Goal: Transaction & Acquisition: Purchase product/service

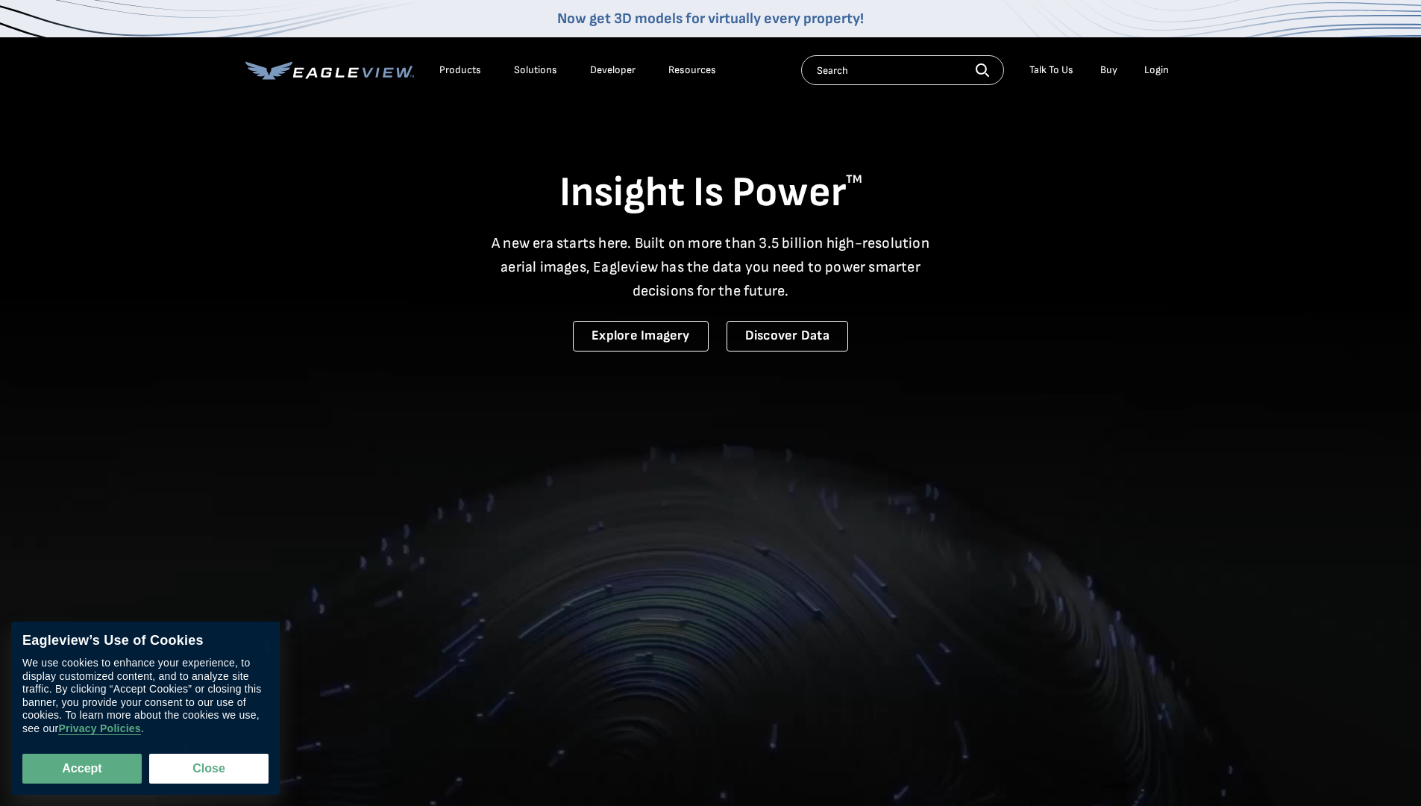
click at [1155, 71] on div "Login" at bounding box center [1156, 69] width 25 height 13
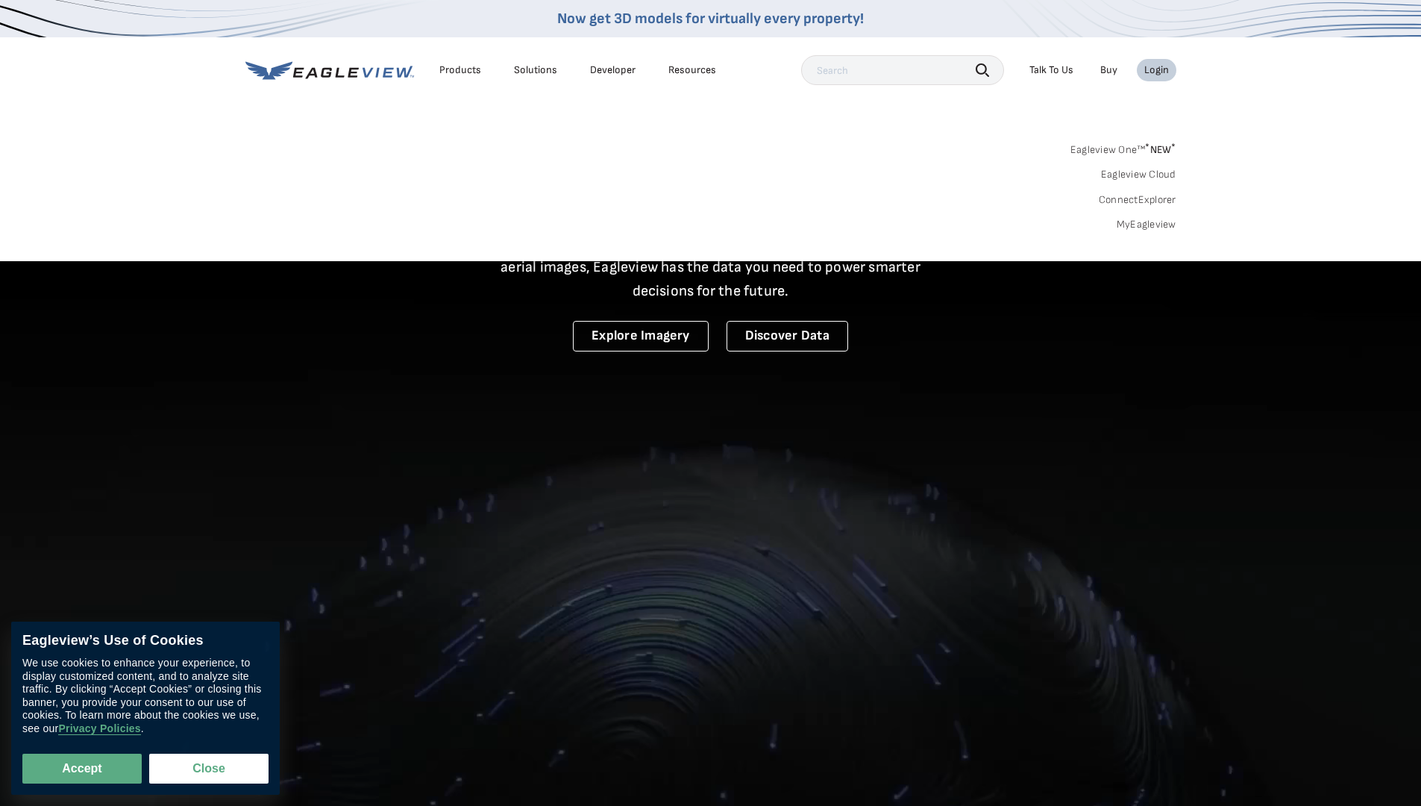
click at [1154, 68] on div "Login" at bounding box center [1156, 69] width 25 height 13
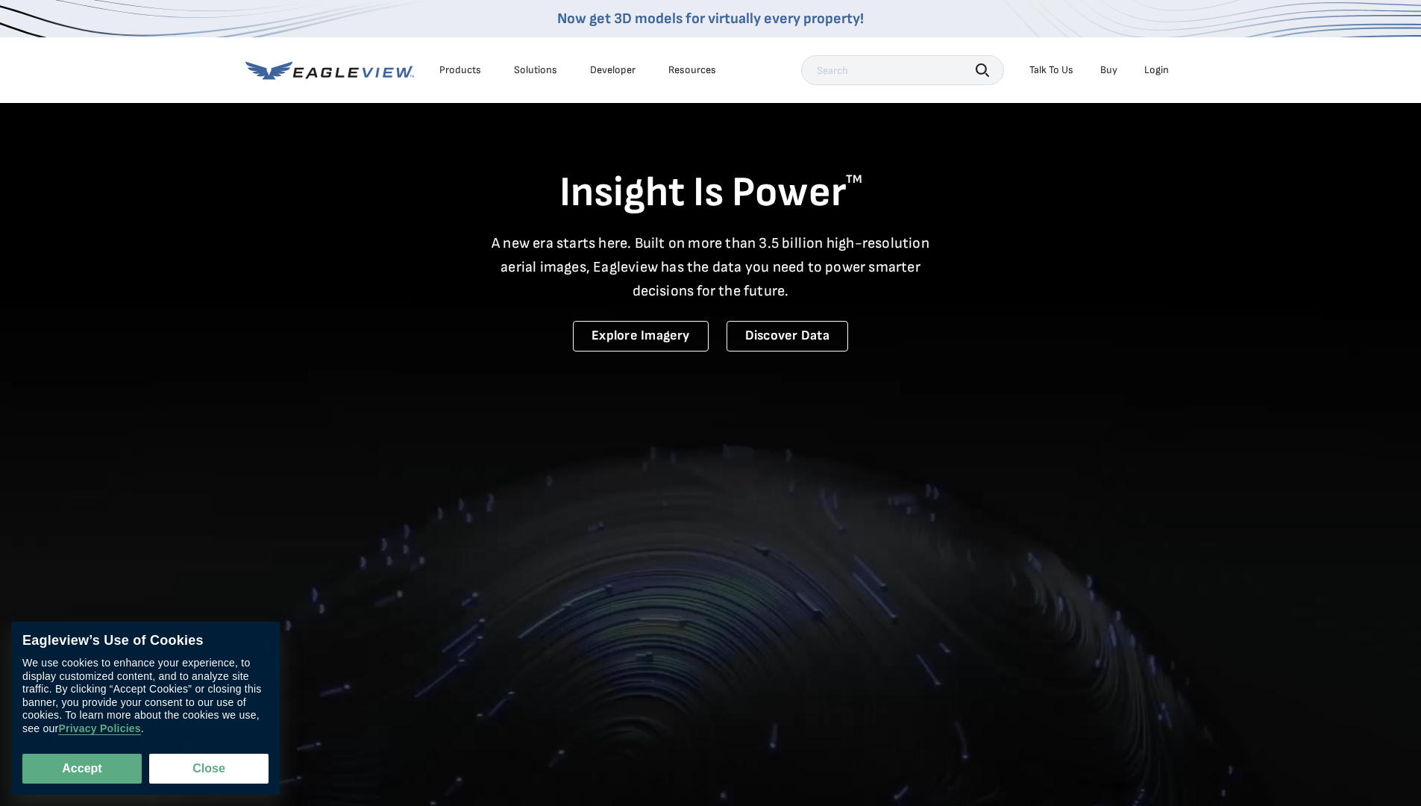
click at [1161, 72] on div "Login" at bounding box center [1156, 69] width 25 height 13
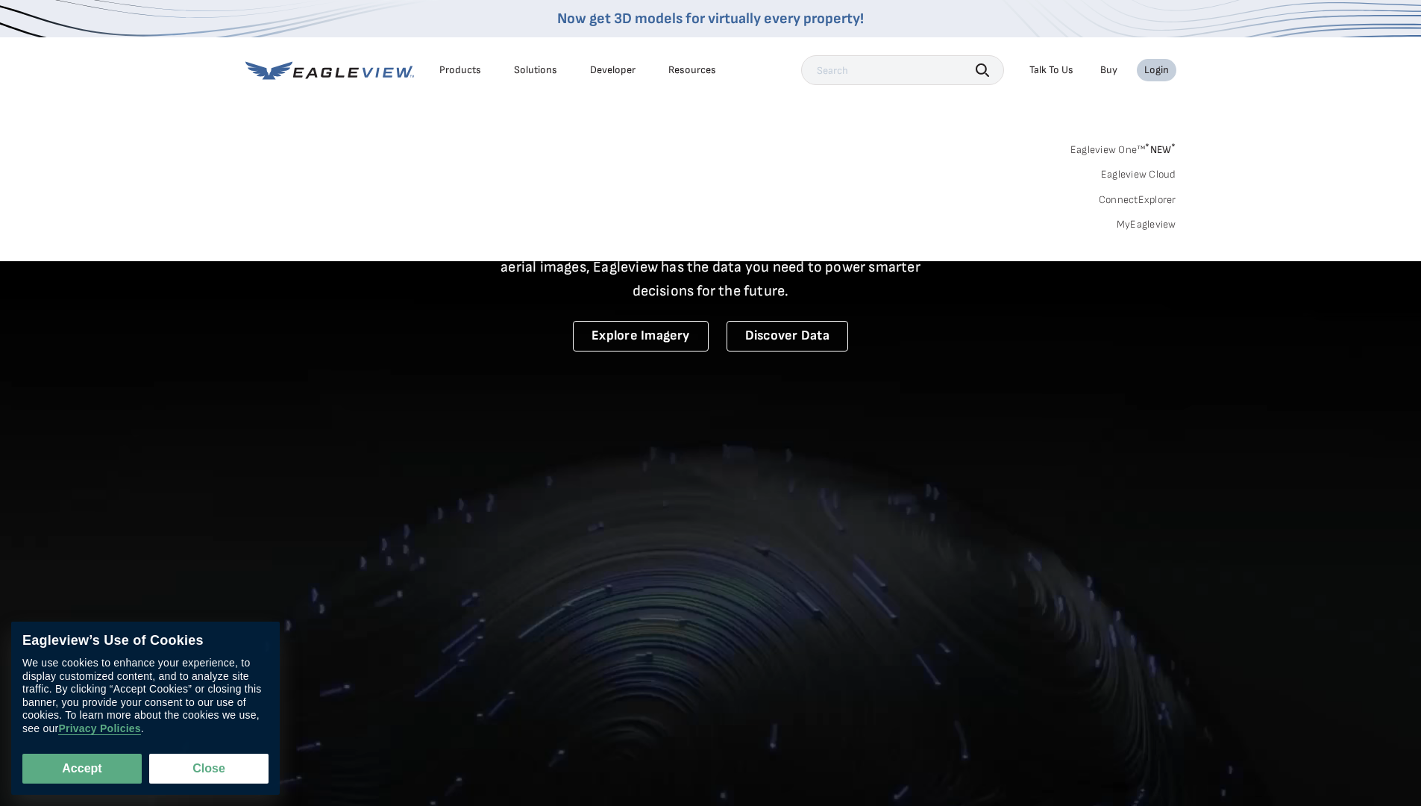
click at [1143, 221] on link "MyEagleview" at bounding box center [1147, 224] width 60 height 13
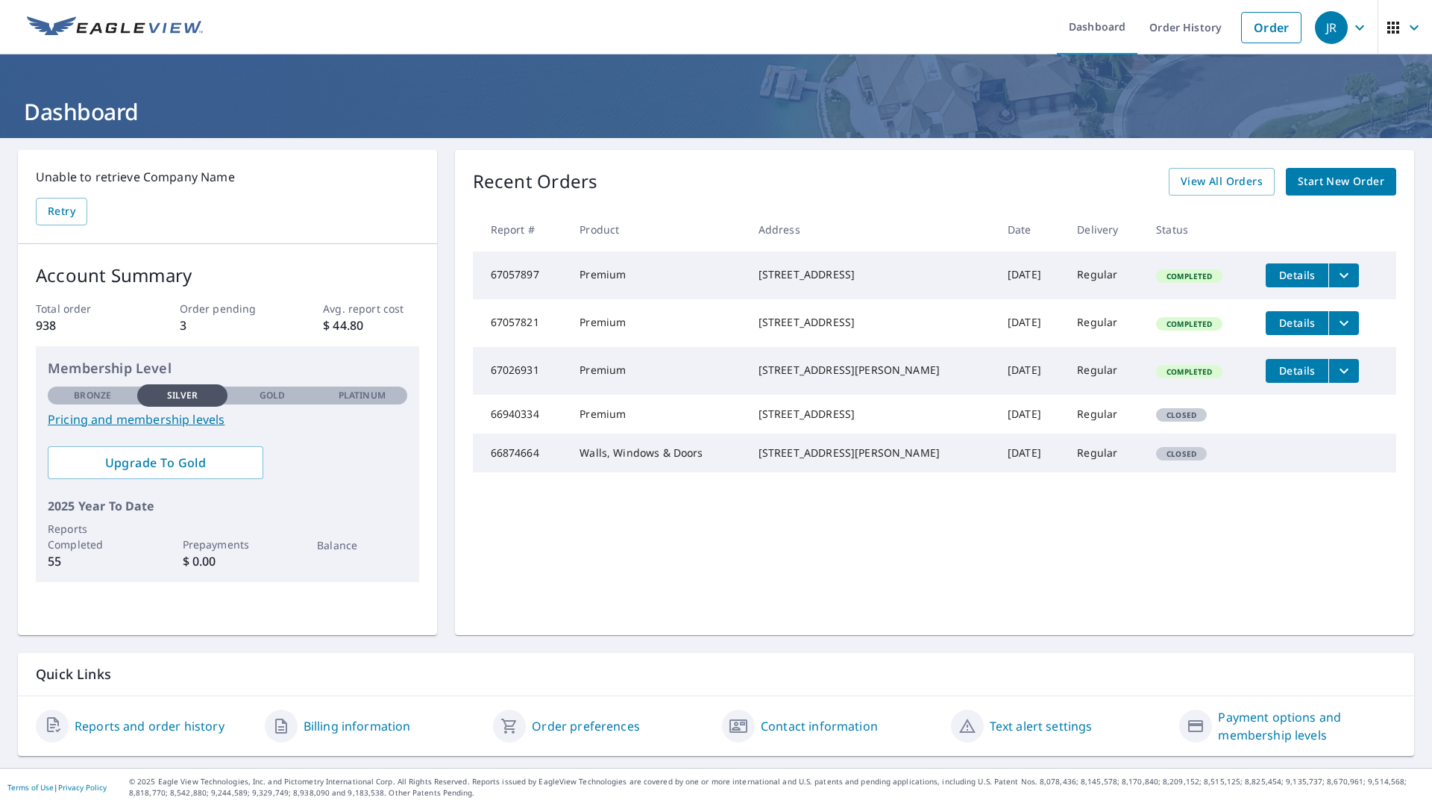
click at [1348, 185] on span "Start New Order" at bounding box center [1341, 181] width 87 height 19
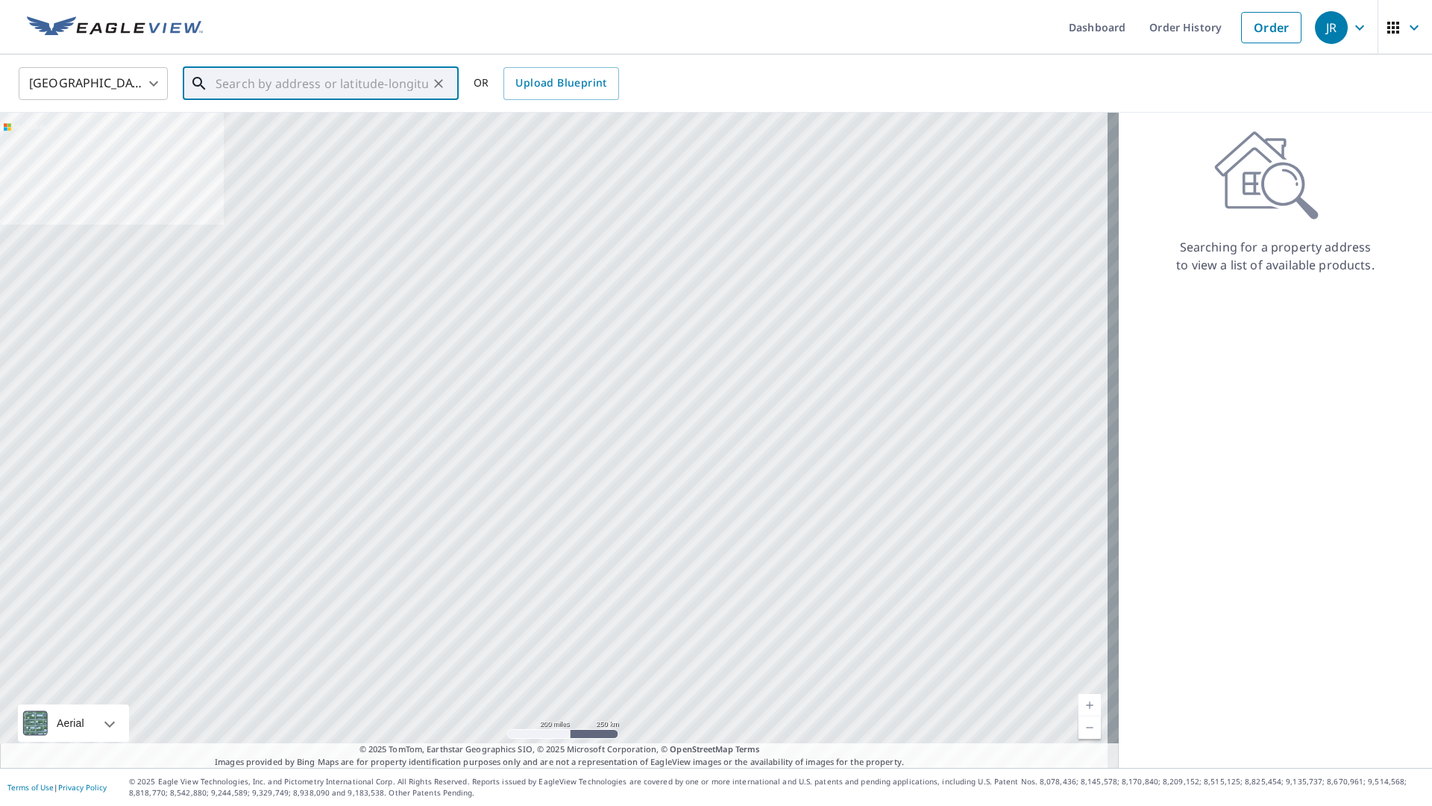
click at [288, 84] on input "text" at bounding box center [322, 84] width 213 height 42
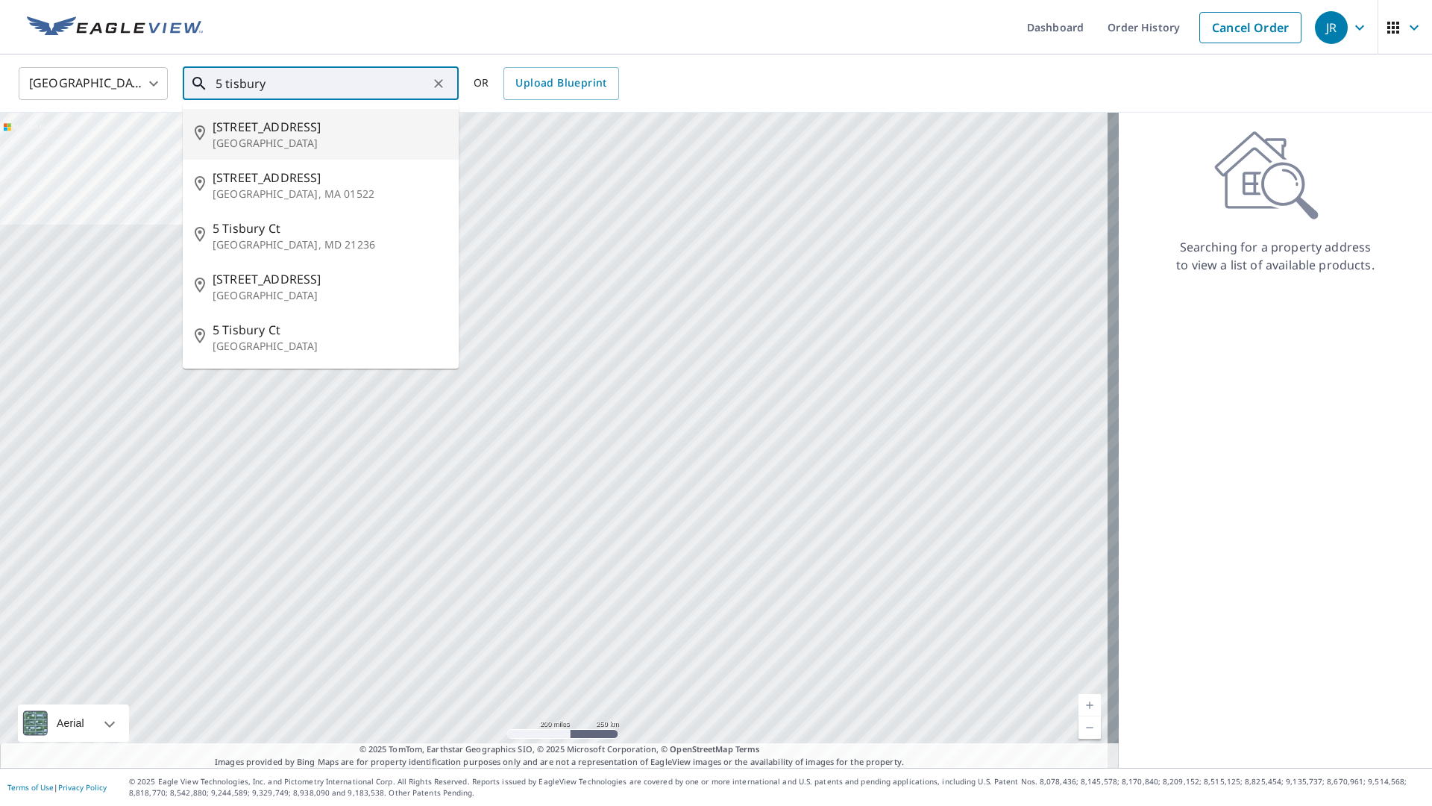
click at [272, 128] on span "[STREET_ADDRESS]" at bounding box center [330, 127] width 234 height 18
type input "[STREET_ADDRESS]"
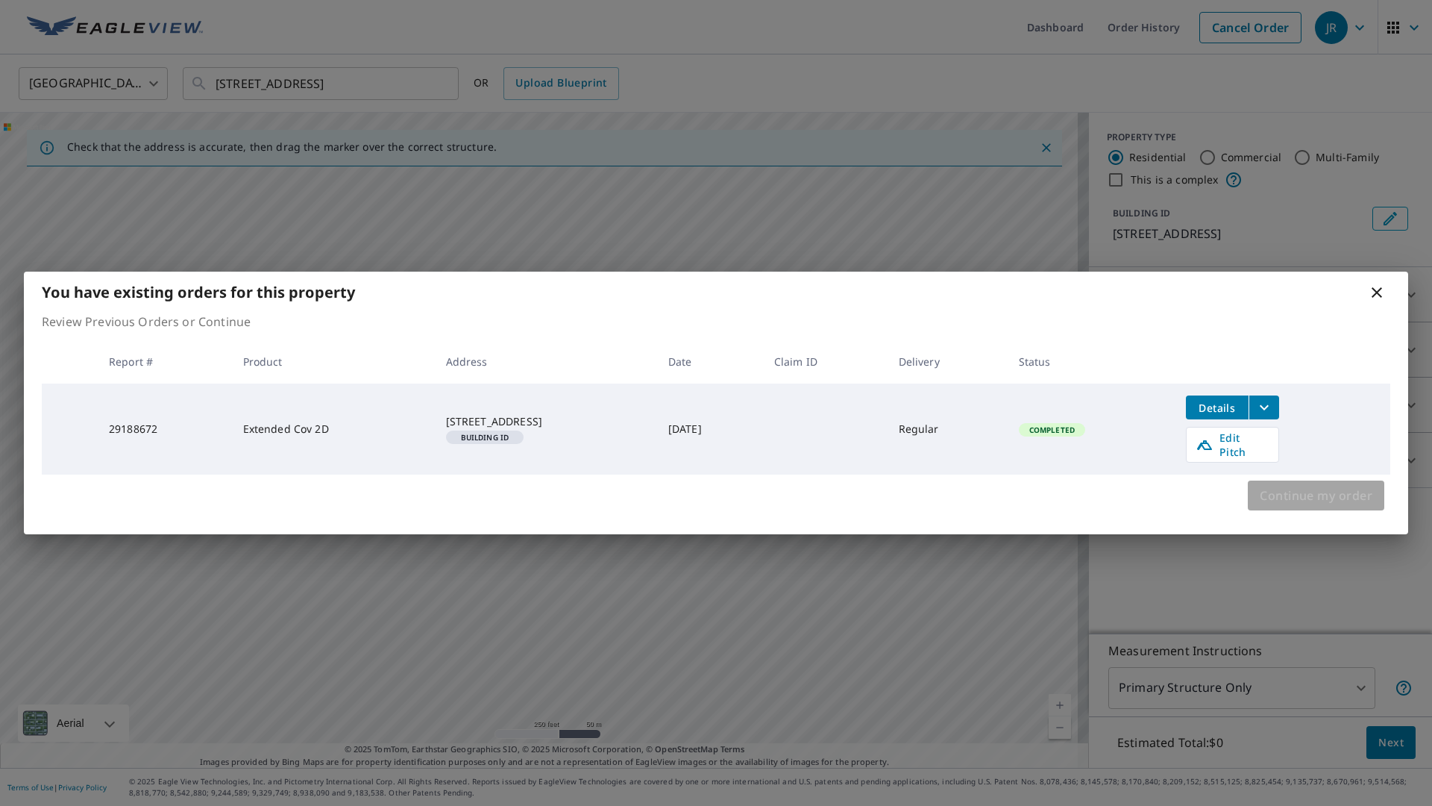
click at [1313, 492] on span "Continue my order" at bounding box center [1316, 495] width 113 height 21
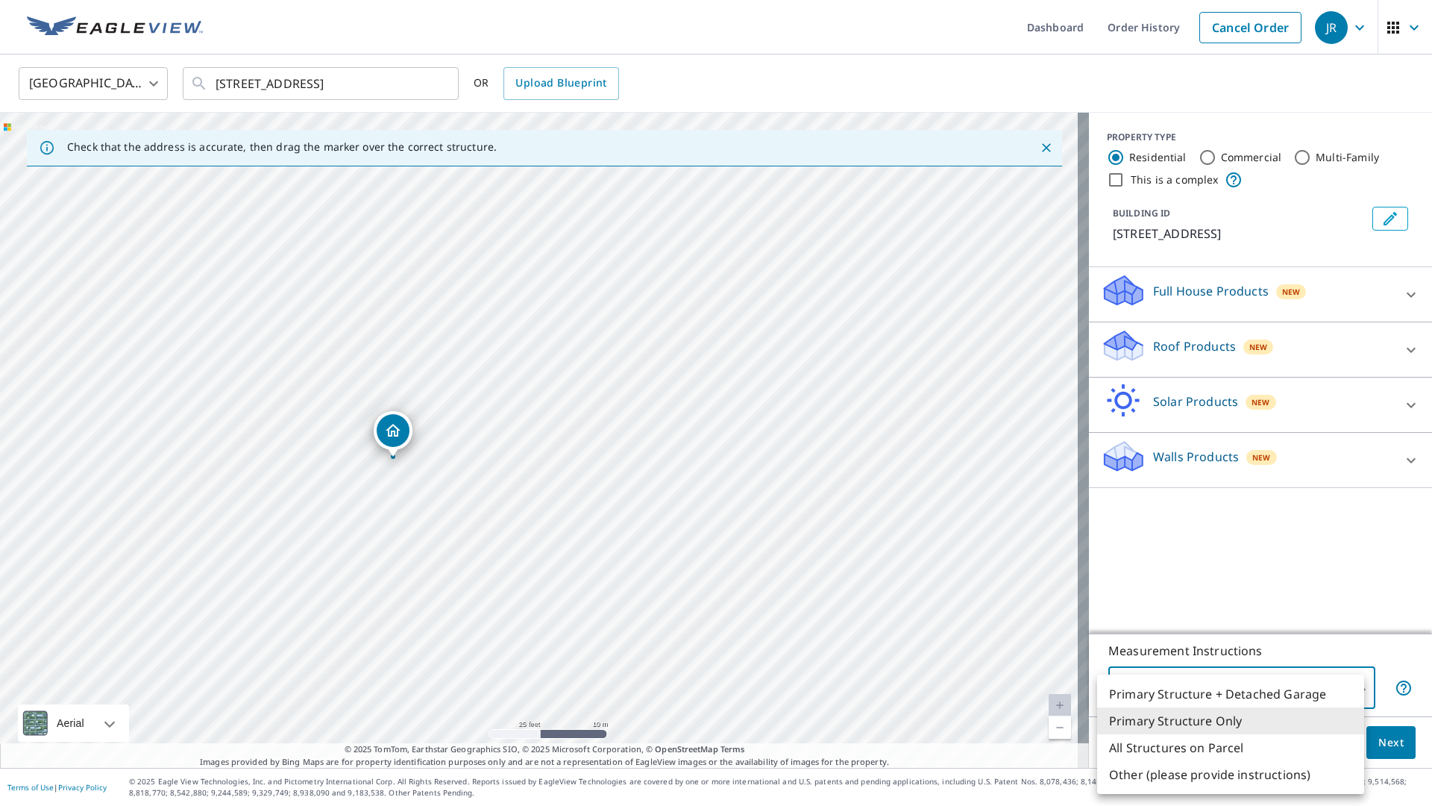
click at [1348, 688] on body "JR JR Dashboard Order History Cancel Order JR United States US ​ 5 Tisbury Rd O…" at bounding box center [716, 403] width 1432 height 806
click at [483, 483] on div at bounding box center [716, 403] width 1432 height 806
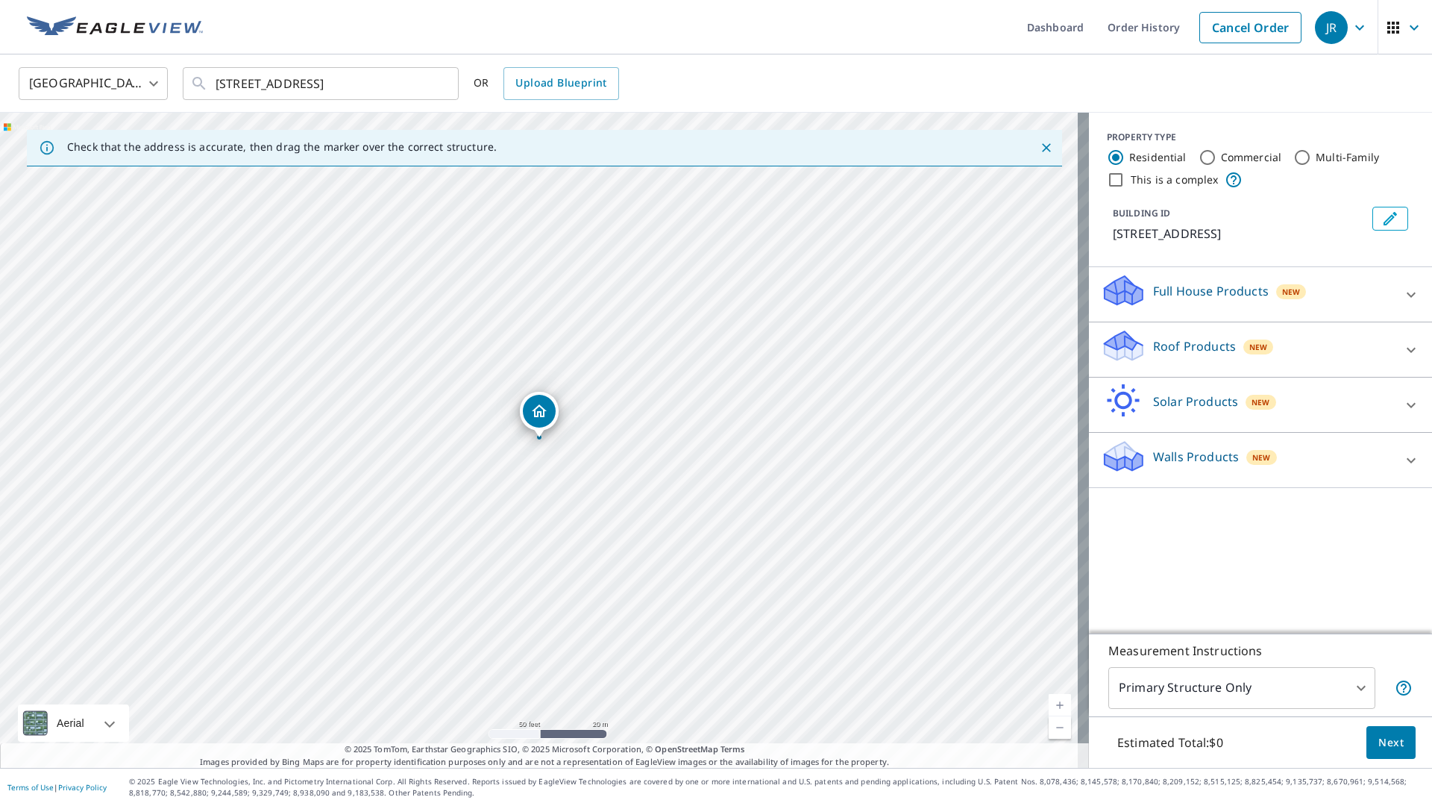
click at [1177, 351] on p "Roof Products" at bounding box center [1194, 346] width 83 height 18
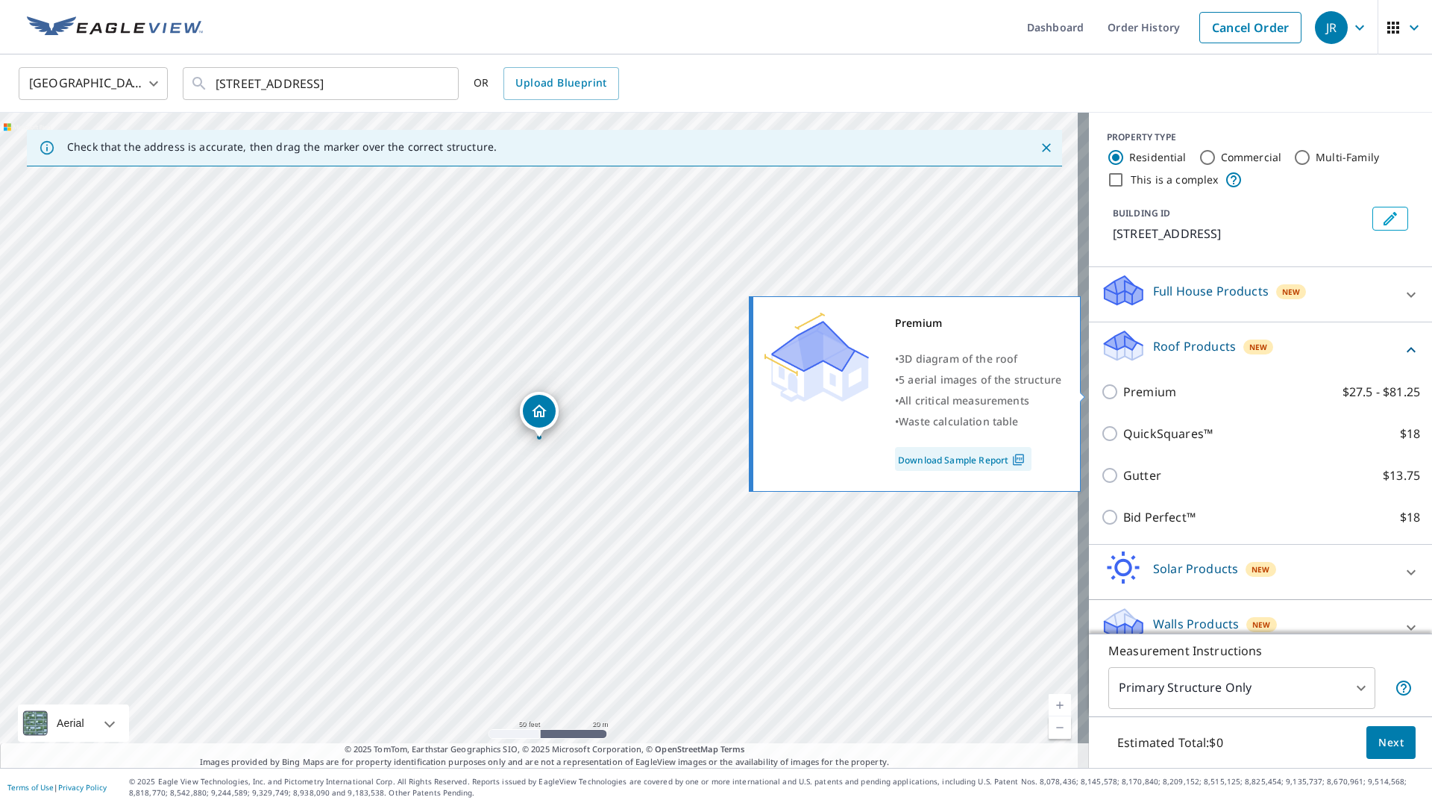
click at [1102, 392] on input "Premium $27.5 - $81.25" at bounding box center [1112, 392] width 22 height 18
checkbox input "true"
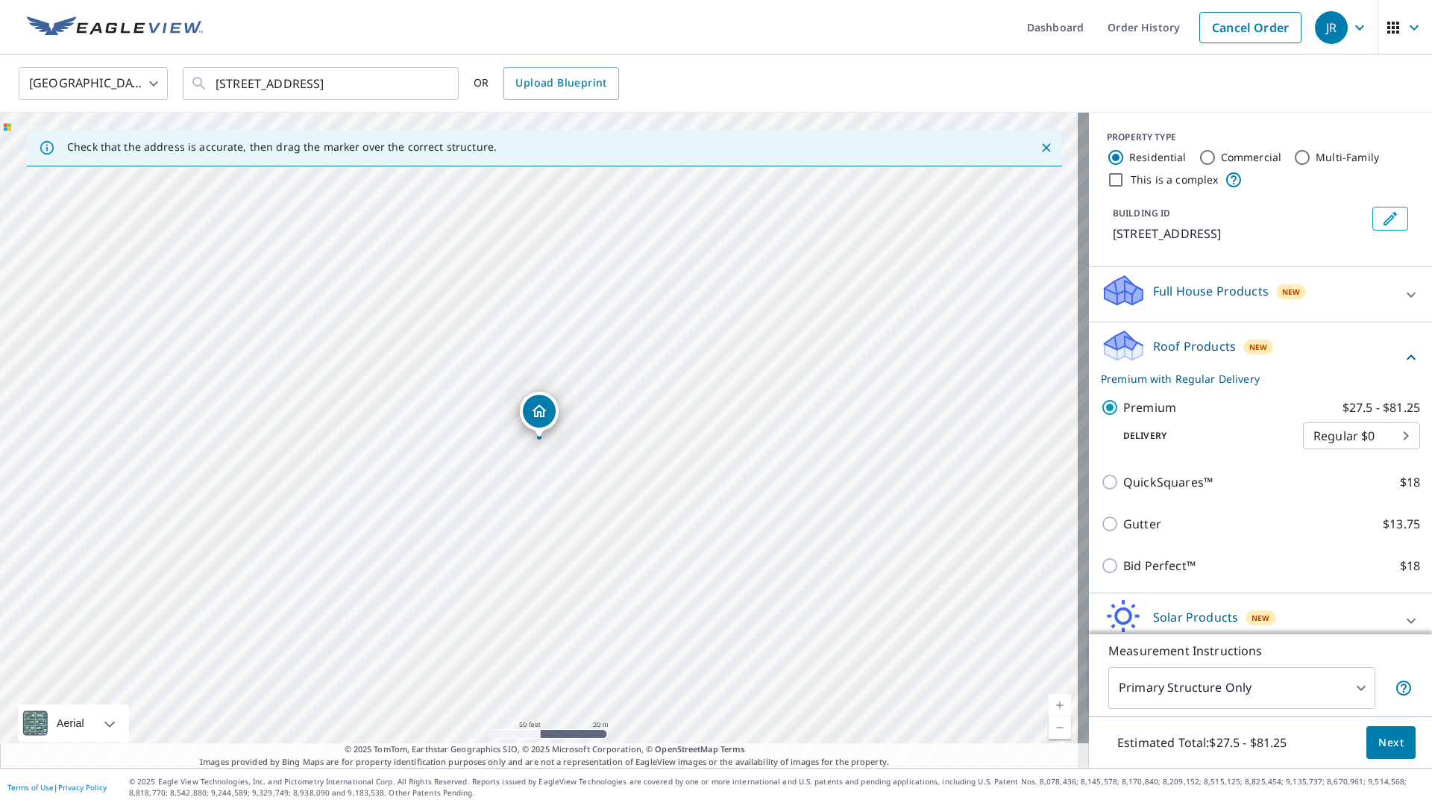
click at [1346, 688] on body "JR JR Dashboard Order History Cancel Order JR United States US ​ 5 Tisbury Rd O…" at bounding box center [716, 403] width 1432 height 806
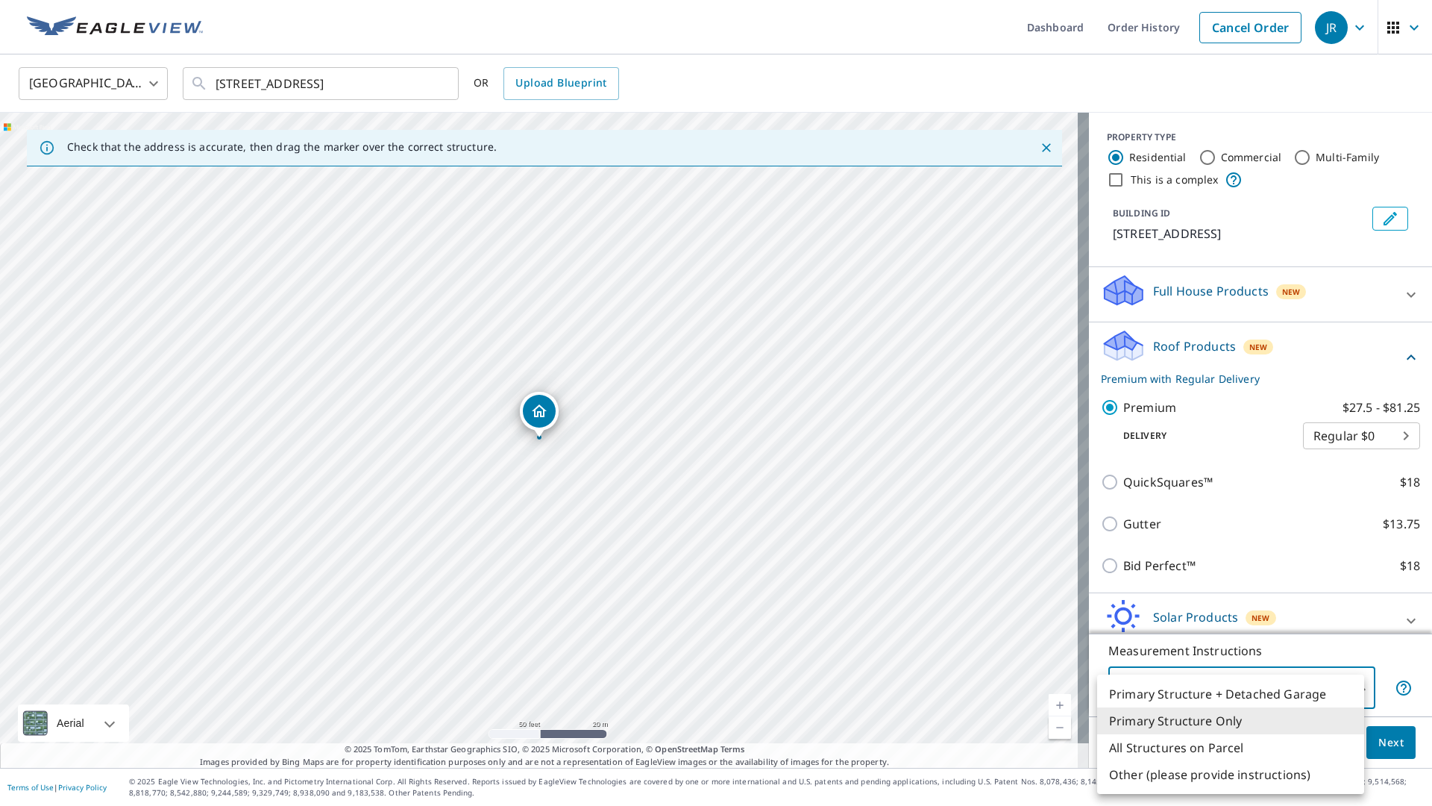
click at [1223, 741] on li "All Structures on Parcel" at bounding box center [1230, 747] width 267 height 27
type input "3"
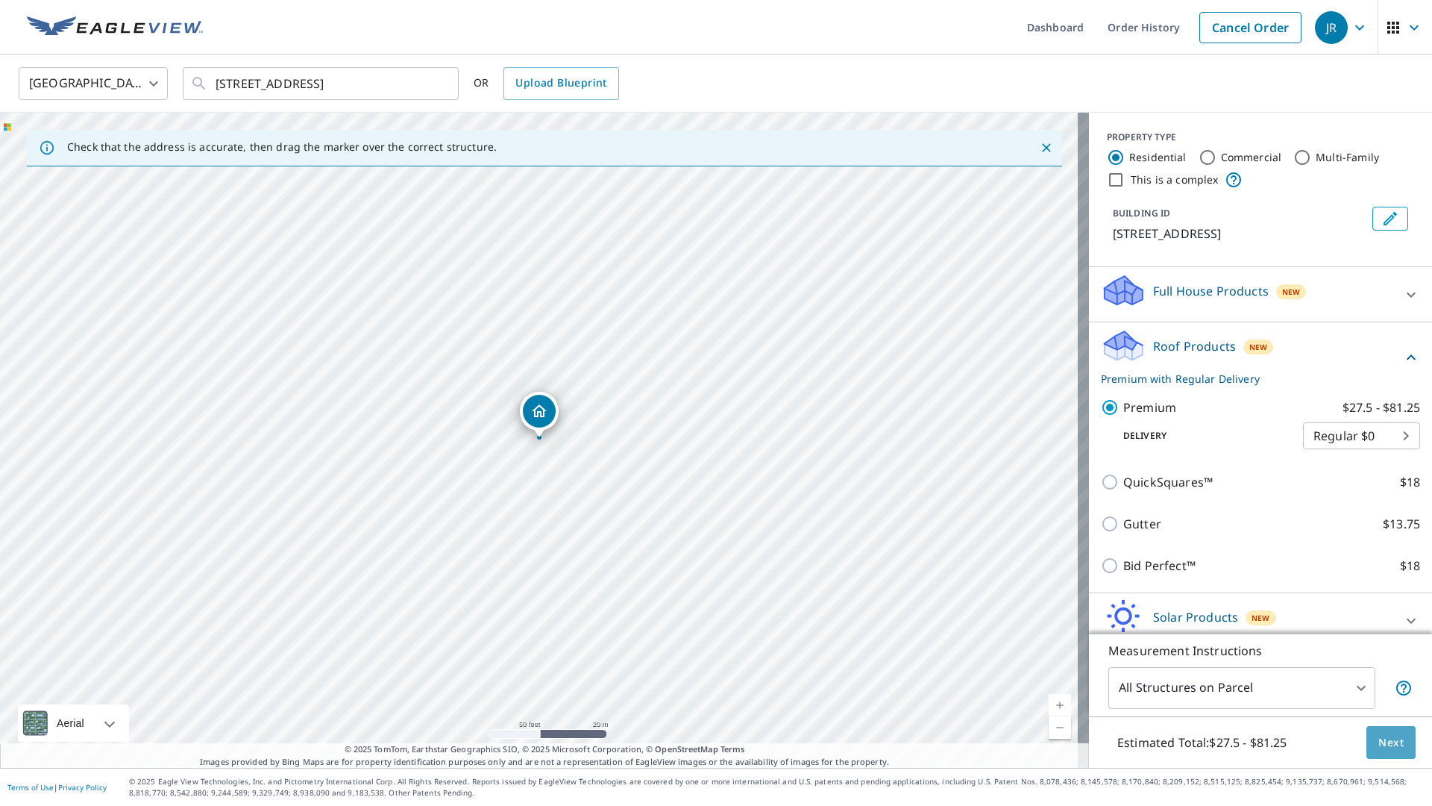
click at [1384, 742] on span "Next" at bounding box center [1390, 742] width 25 height 19
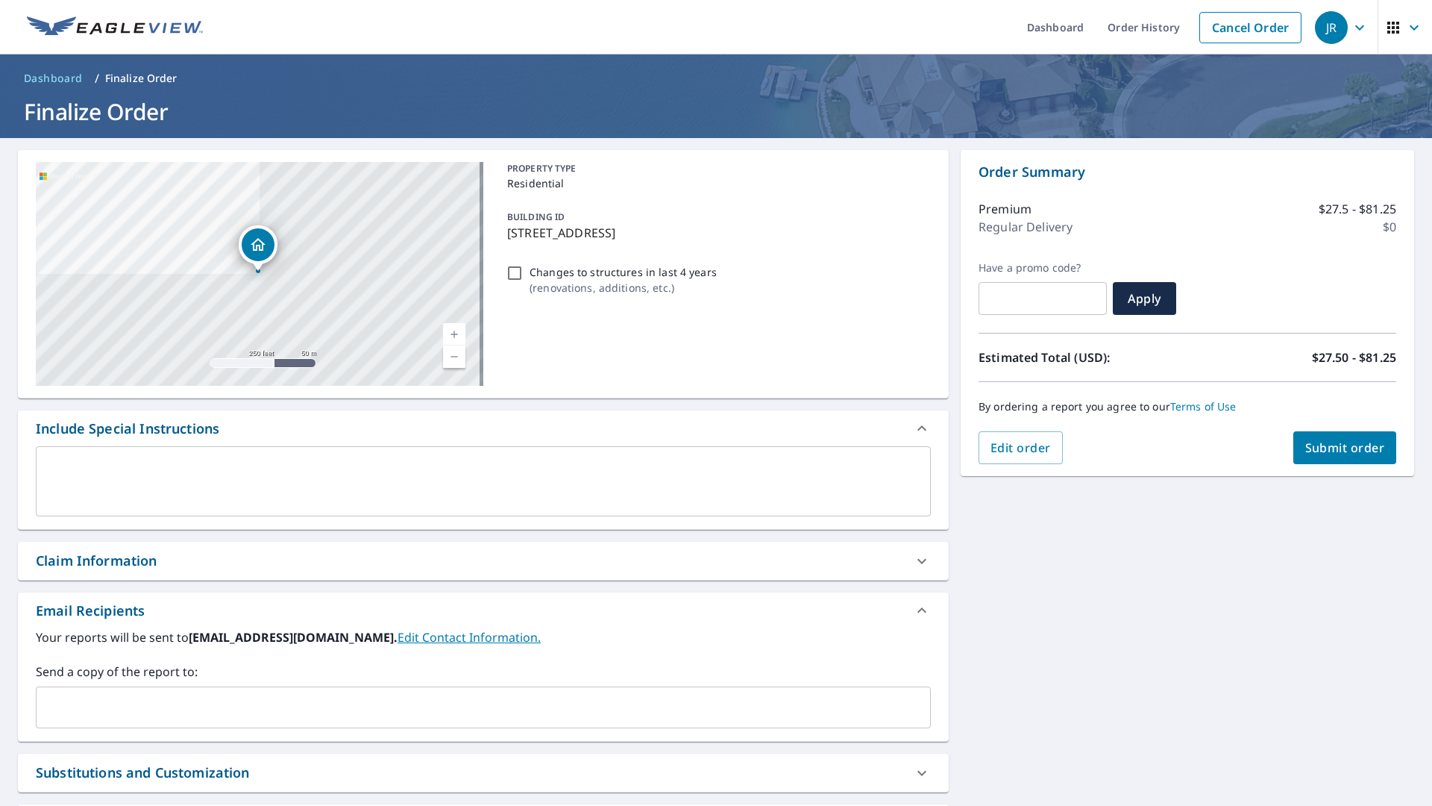
click at [1351, 451] on span "Submit order" at bounding box center [1345, 447] width 80 height 16
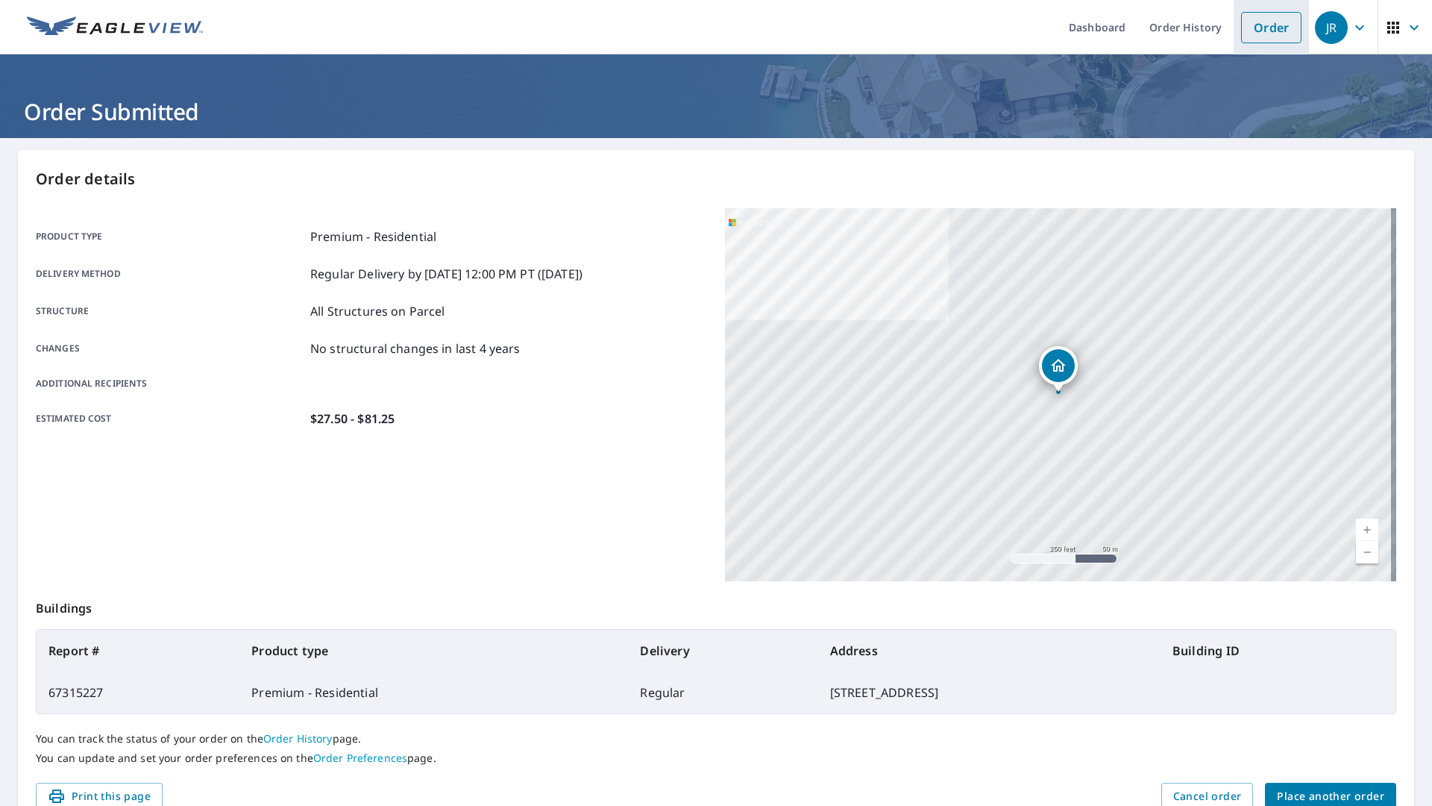
click at [1268, 25] on link "Order" at bounding box center [1271, 27] width 60 height 31
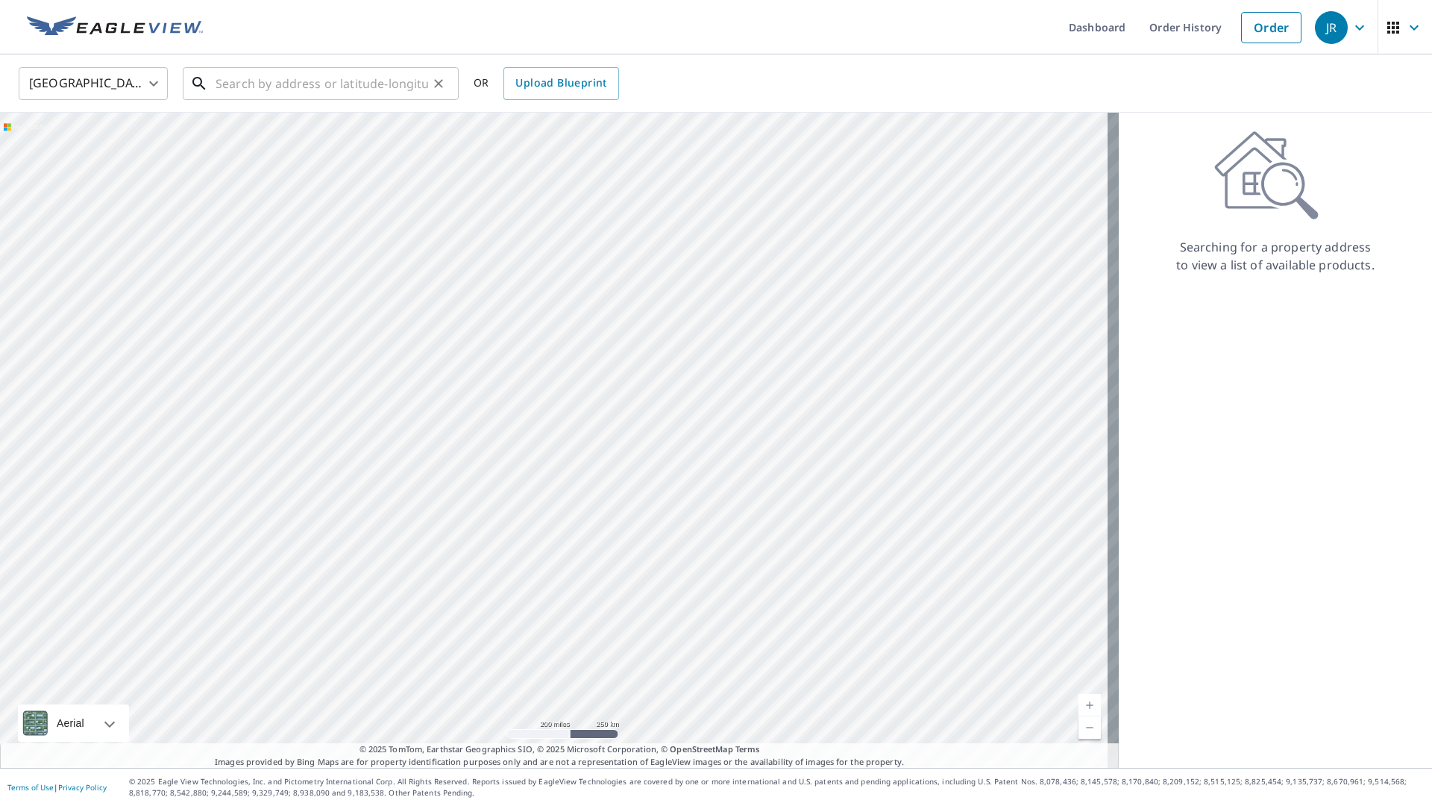
click at [412, 87] on input "text" at bounding box center [322, 84] width 213 height 42
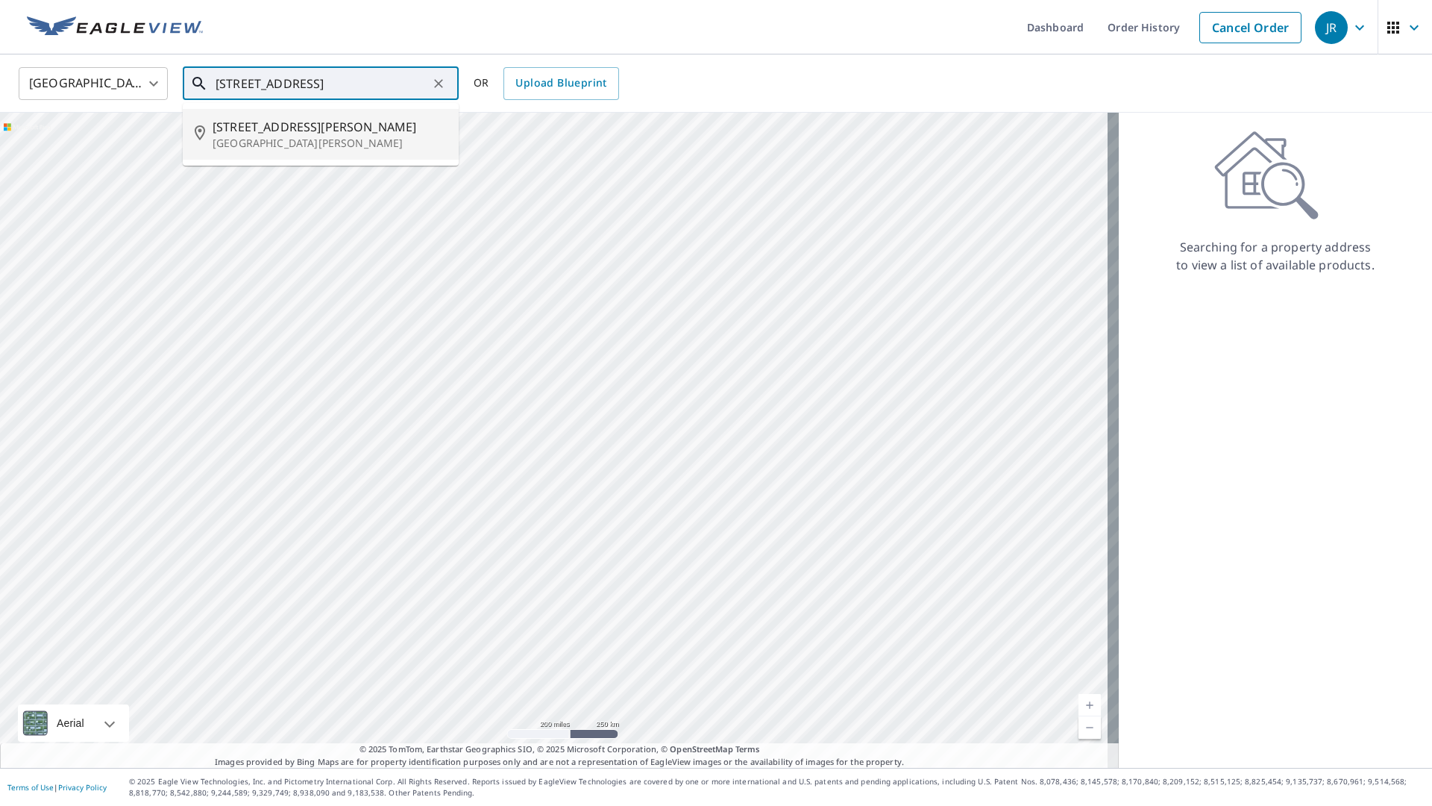
click at [333, 142] on p "North Windham, CT 06256" at bounding box center [330, 143] width 234 height 15
type input "261 Beaver Hill Rd North Windham, CT 06256"
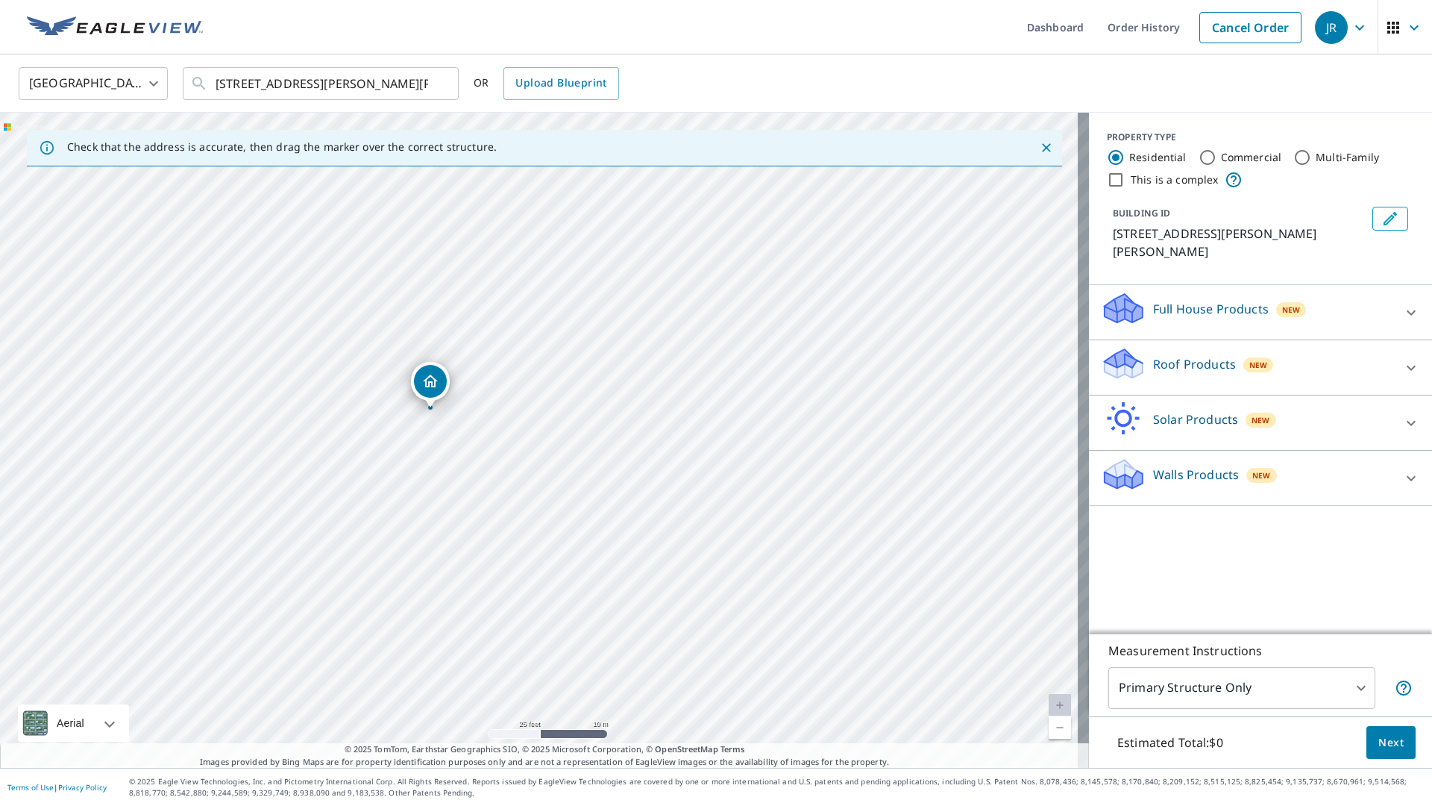
drag, startPoint x: 406, startPoint y: 424, endPoint x: 518, endPoint y: 283, distance: 180.0
click at [518, 283] on div "261 Beaver Hill Rd North Windham, CT 06256" at bounding box center [544, 440] width 1089 height 655
click at [1131, 372] on icon at bounding box center [1124, 369] width 38 height 18
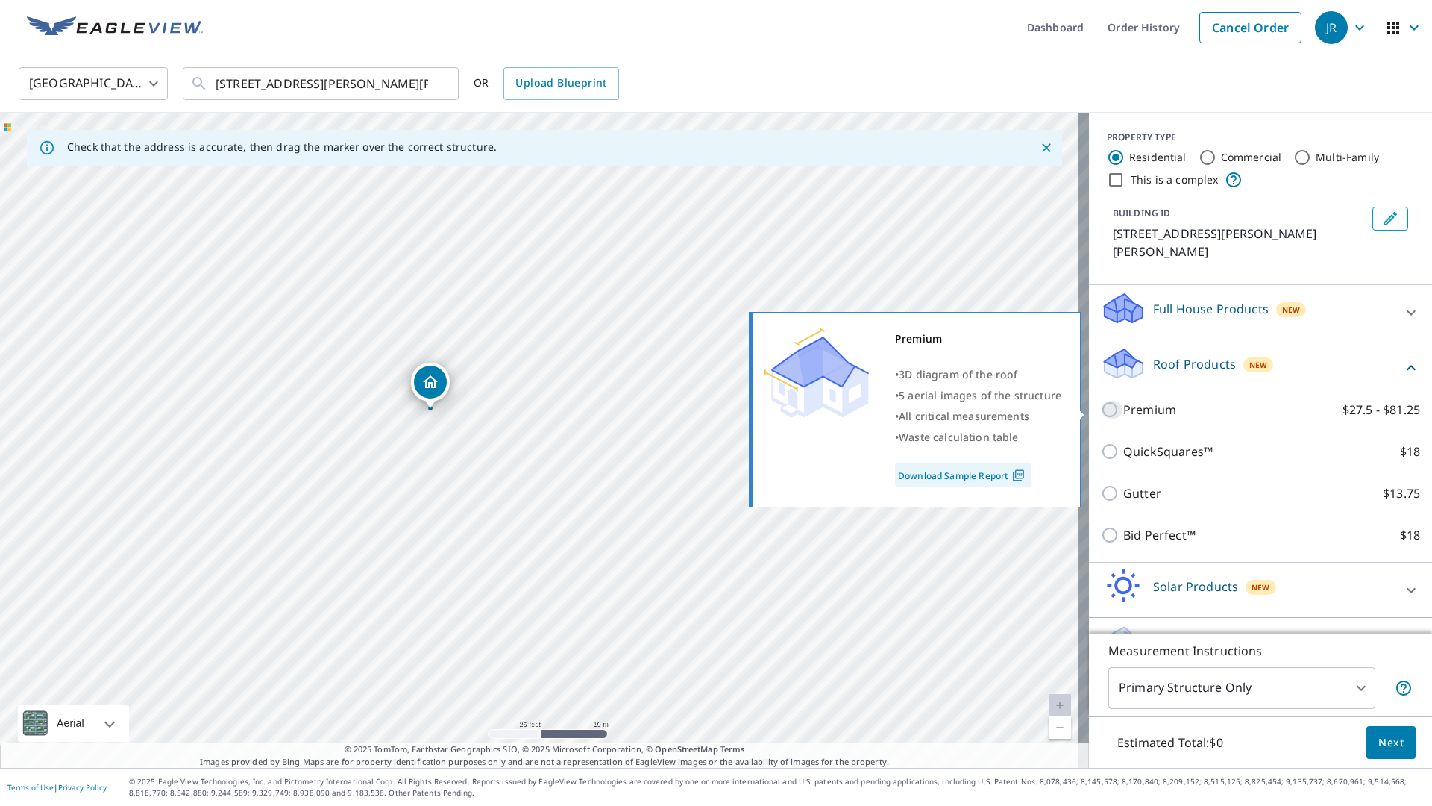
click at [1101, 413] on input "Premium $27.5 - $81.25" at bounding box center [1112, 410] width 22 height 18
checkbox input "true"
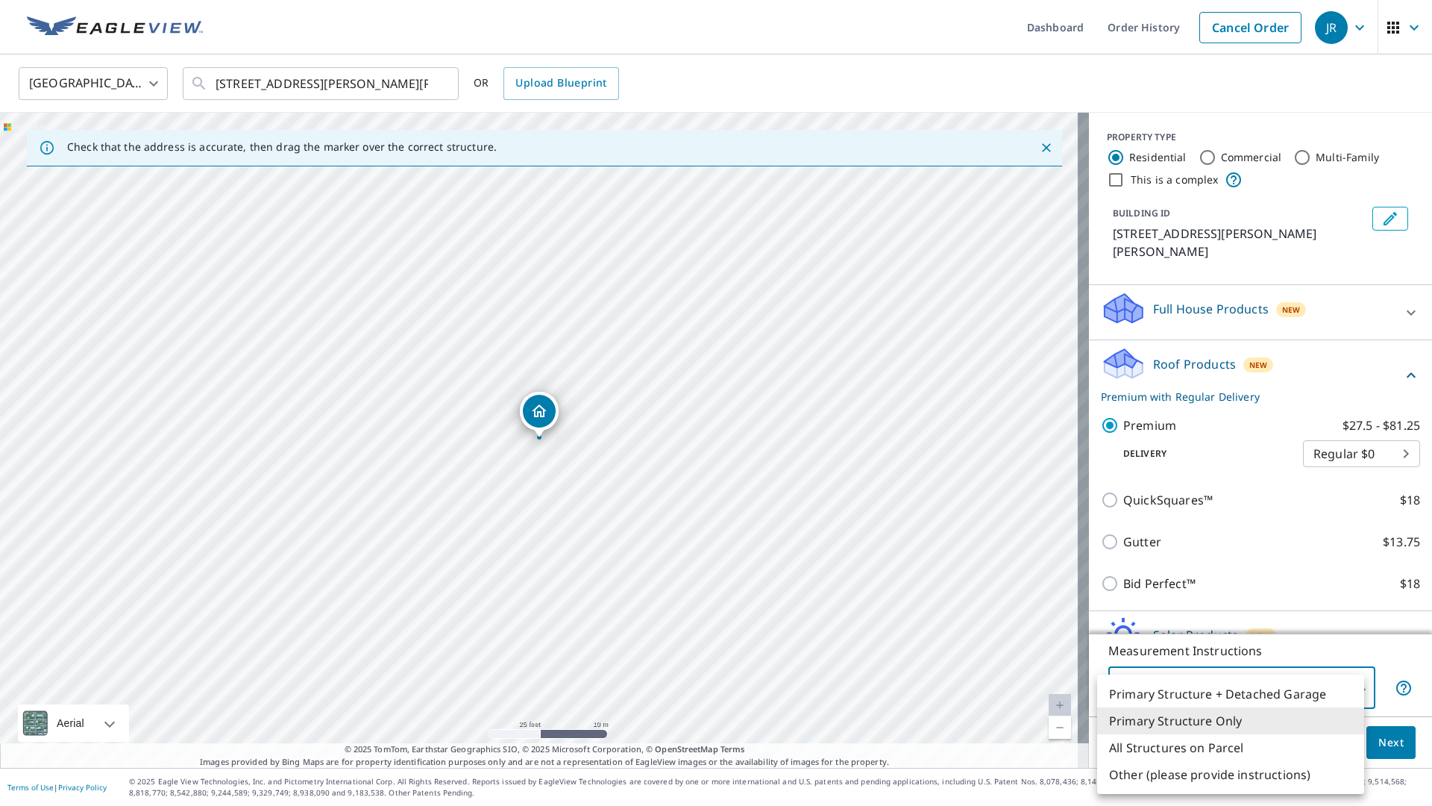
click at [1343, 682] on body "JR JR Dashboard Order History Cancel Order JR United States US ​ 261 Beaver Hil…" at bounding box center [716, 403] width 1432 height 806
click at [1204, 753] on li "All Structures on Parcel" at bounding box center [1230, 747] width 267 height 27
type input "3"
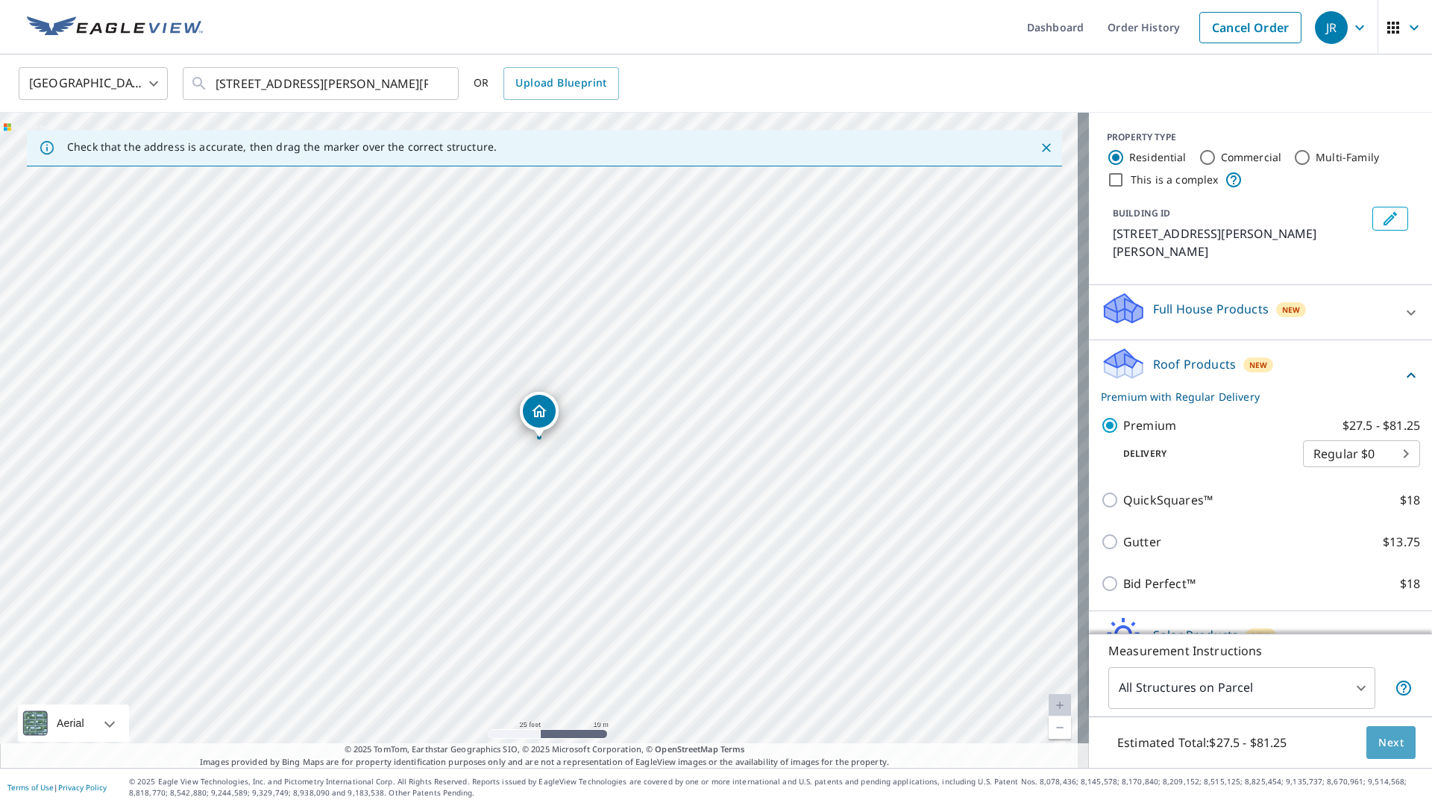
click at [1378, 744] on span "Next" at bounding box center [1390, 742] width 25 height 19
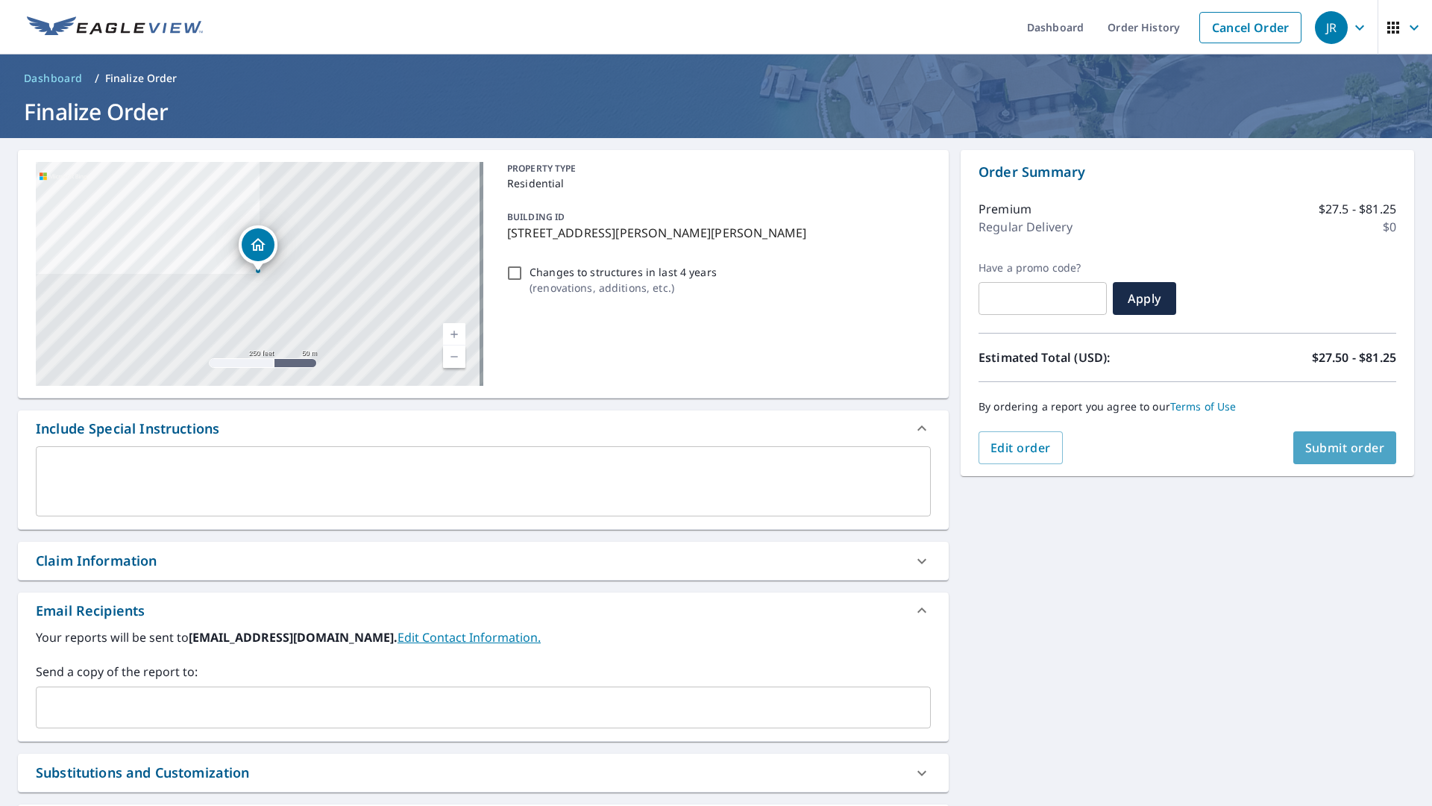
click at [1315, 452] on span "Submit order" at bounding box center [1345, 447] width 80 height 16
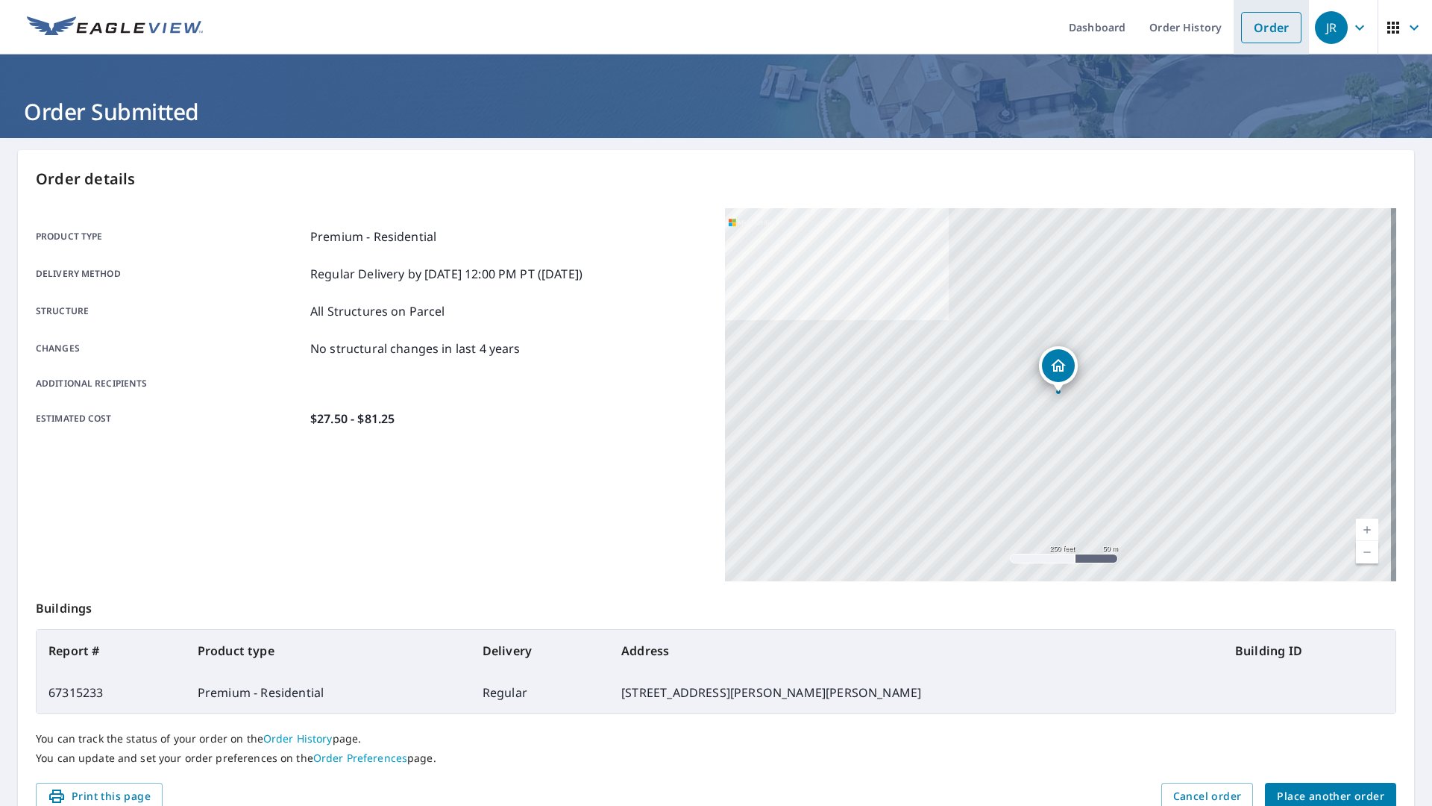
click at [1259, 32] on link "Order" at bounding box center [1271, 27] width 60 height 31
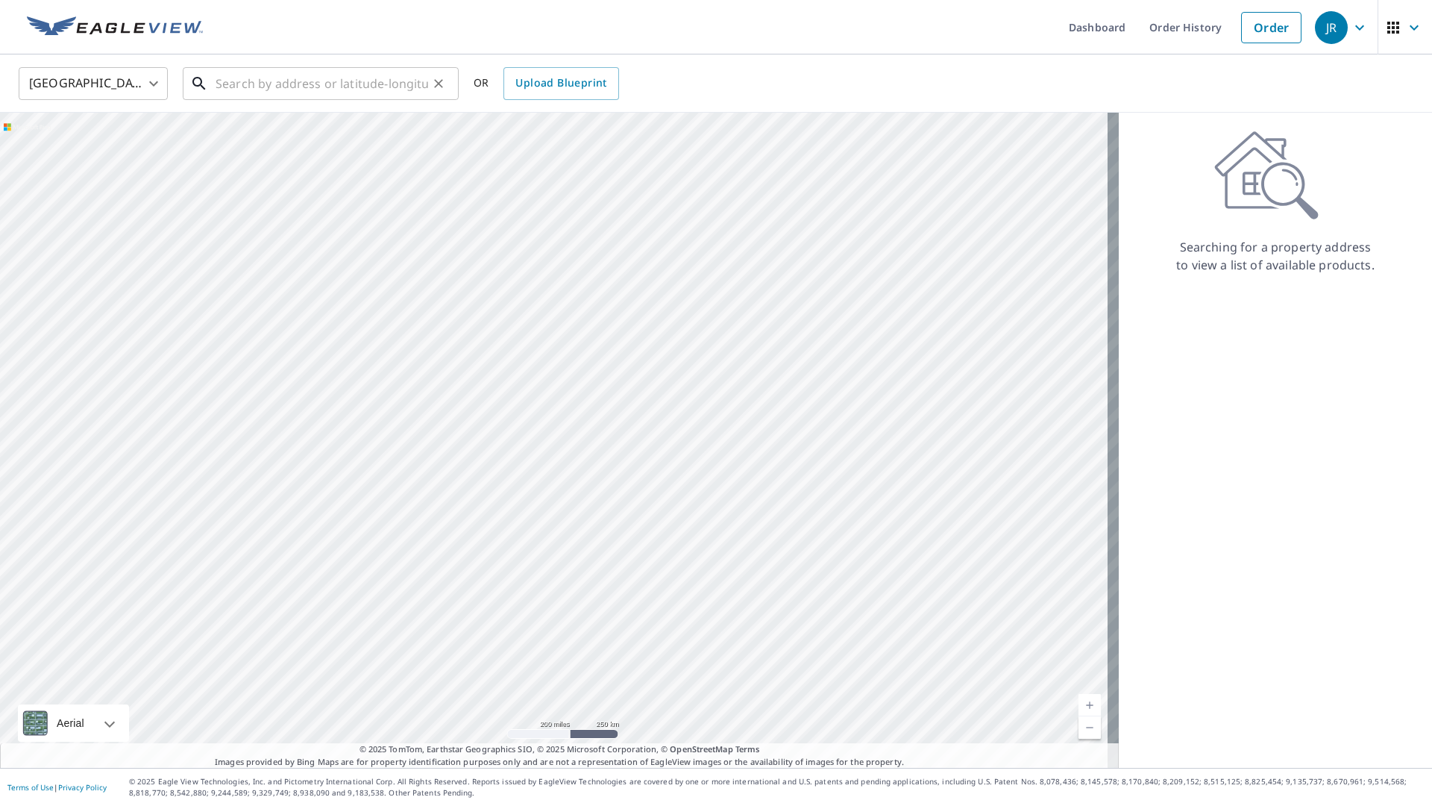
click at [394, 85] on input "text" at bounding box center [322, 84] width 213 height 42
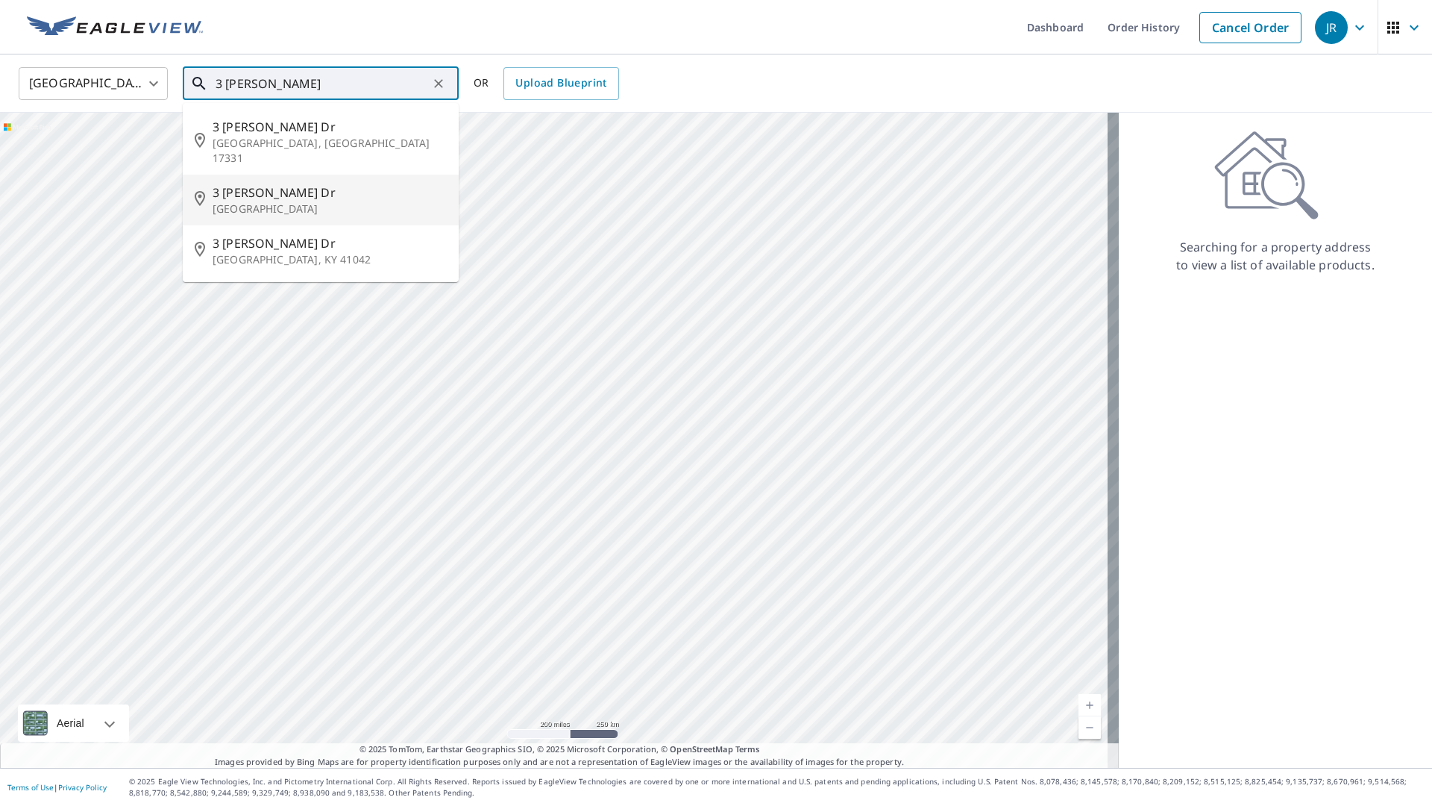
click at [271, 183] on span "3 Utz Dr" at bounding box center [330, 192] width 234 height 18
type input "3 Utz Dr Oakdale, CT 06370"
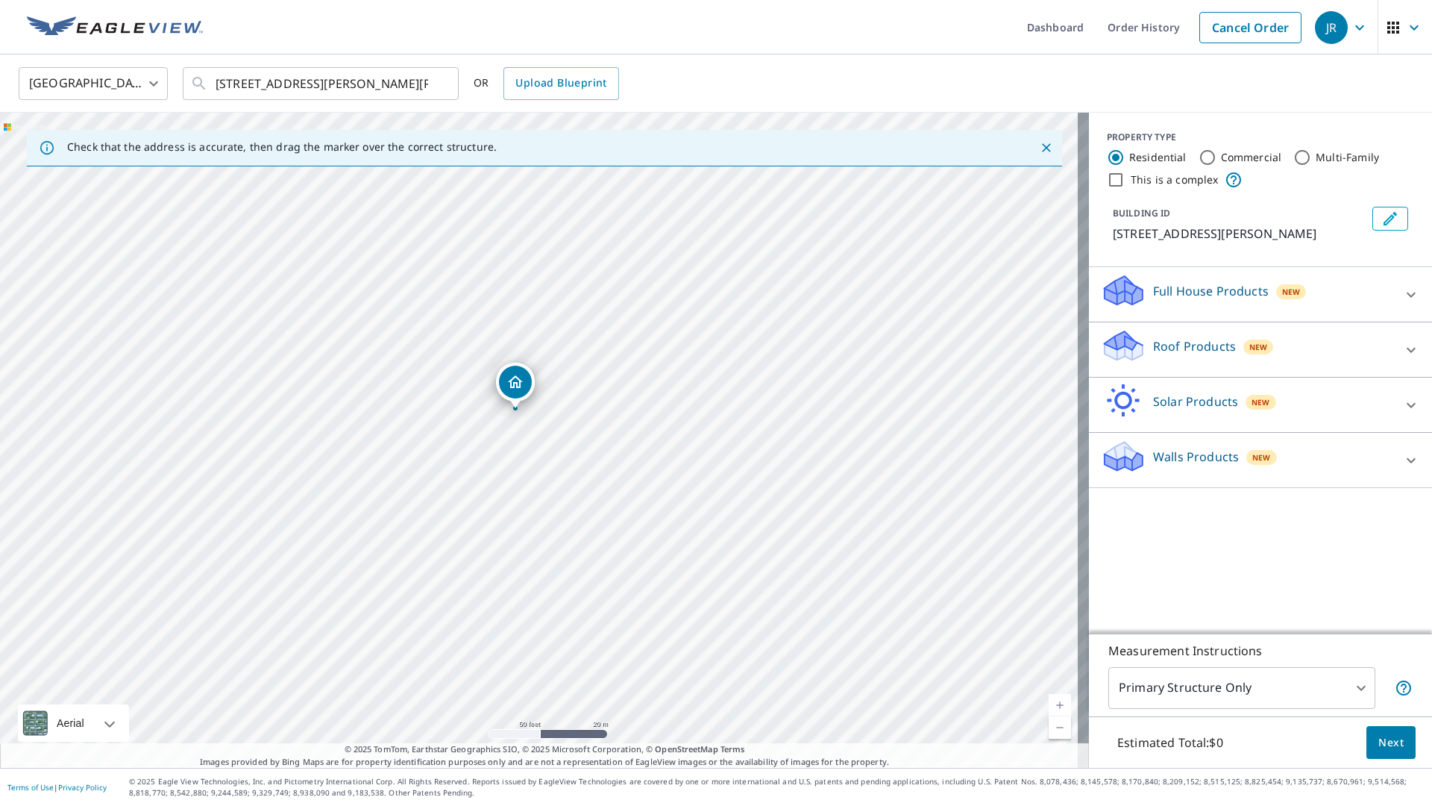
drag, startPoint x: 486, startPoint y: 650, endPoint x: 599, endPoint y: 304, distance: 363.9
click at [599, 304] on div "3 Utz Dr Oakdale, CT 06370" at bounding box center [544, 440] width 1089 height 655
click at [1119, 344] on icon at bounding box center [1124, 340] width 38 height 19
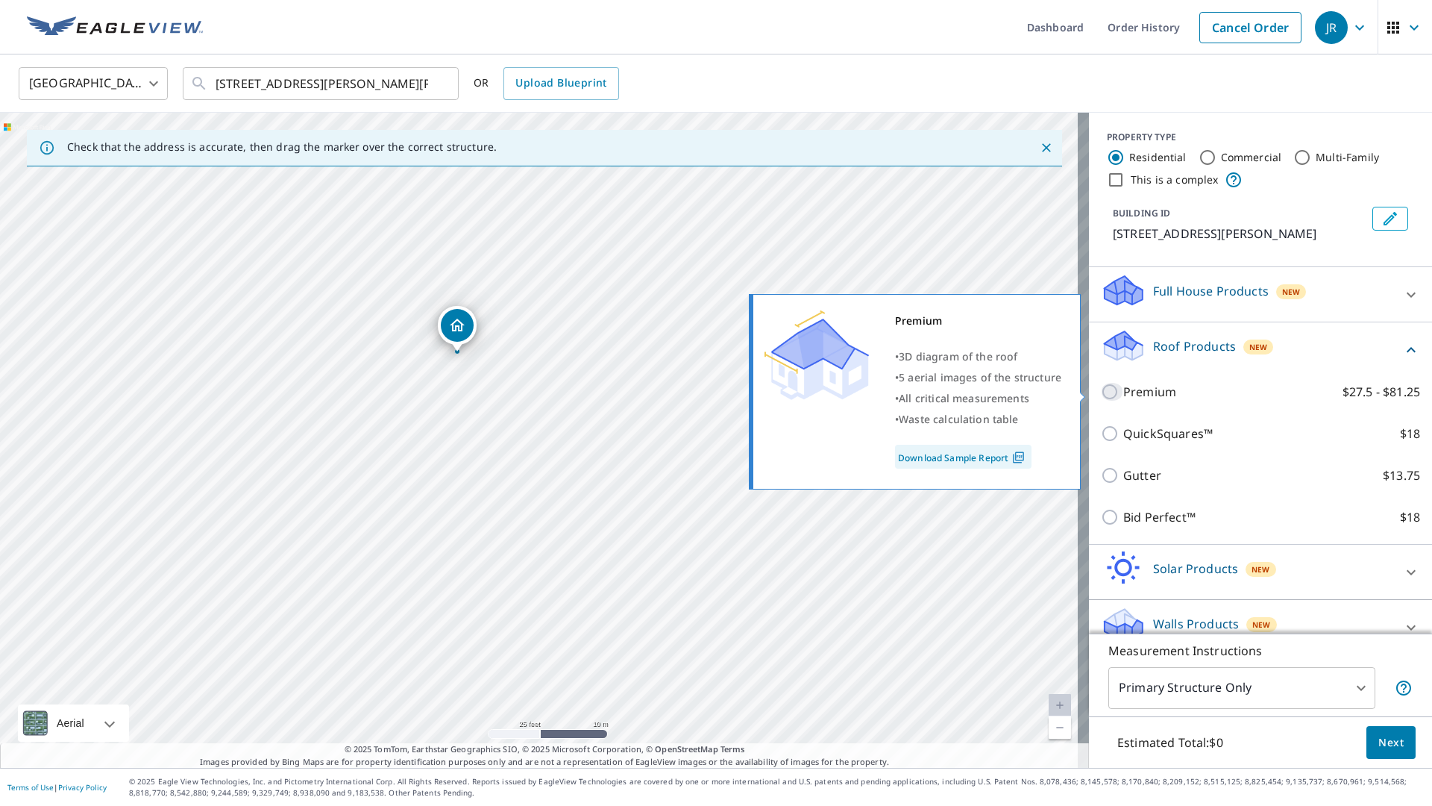
click at [1108, 392] on input "Premium $27.5 - $81.25" at bounding box center [1112, 392] width 22 height 18
checkbox input "true"
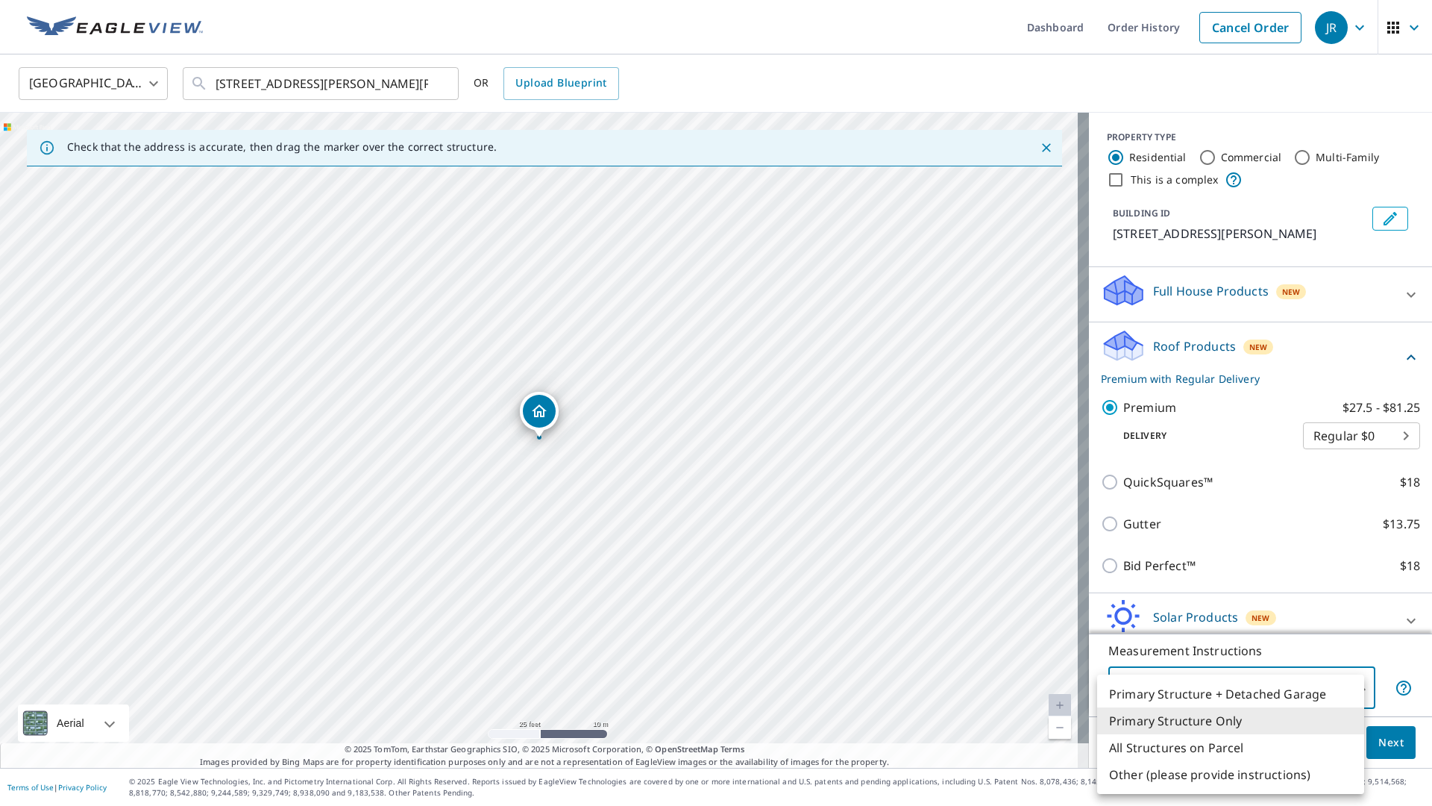
click at [1290, 694] on body "JR JR Dashboard Order History Cancel Order JR United States US ​ 3 Utz Dr Oakda…" at bounding box center [716, 403] width 1432 height 806
click at [1208, 716] on li "Primary Structure Only" at bounding box center [1230, 720] width 267 height 27
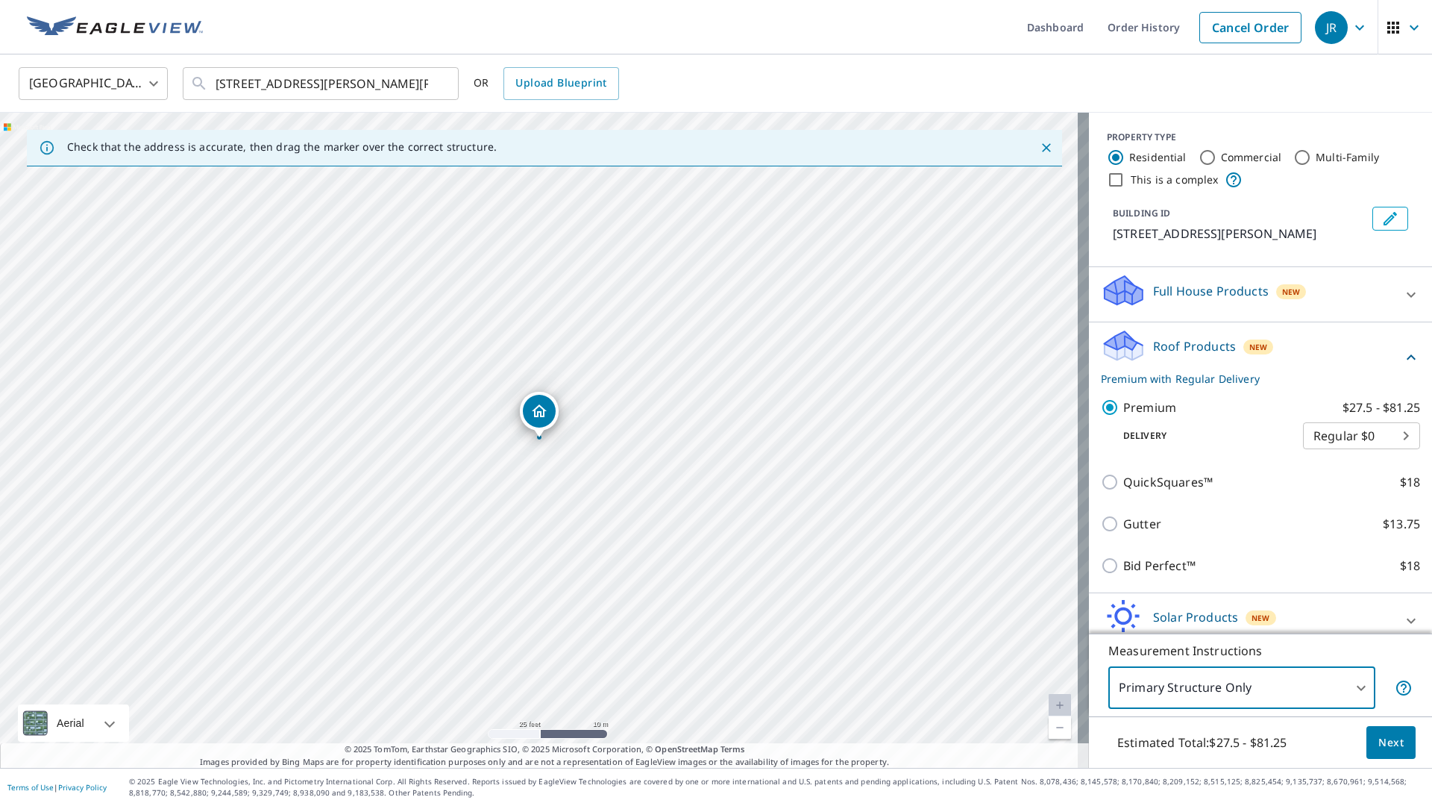
click at [1380, 745] on span "Next" at bounding box center [1390, 742] width 25 height 19
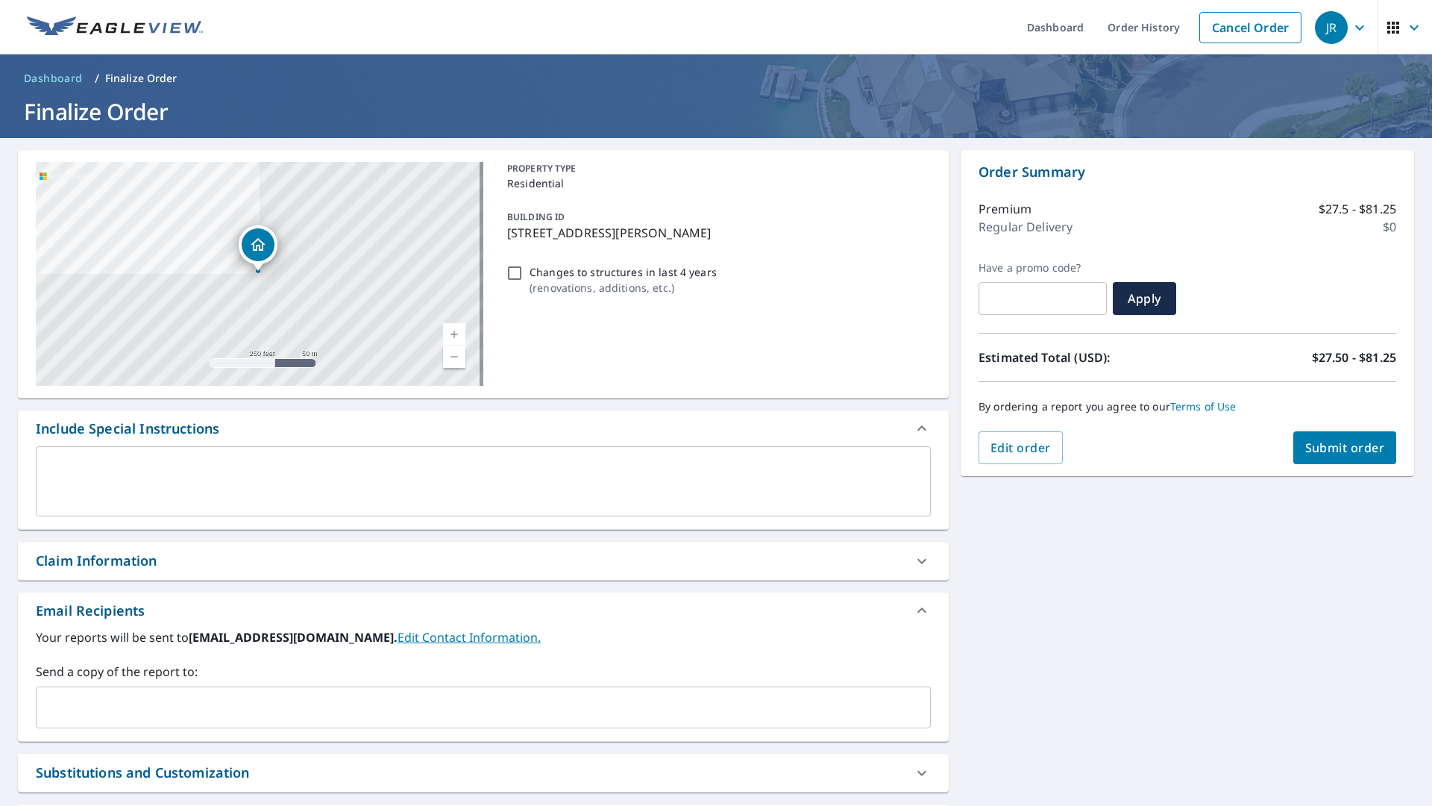
click at [1321, 448] on span "Submit order" at bounding box center [1345, 447] width 80 height 16
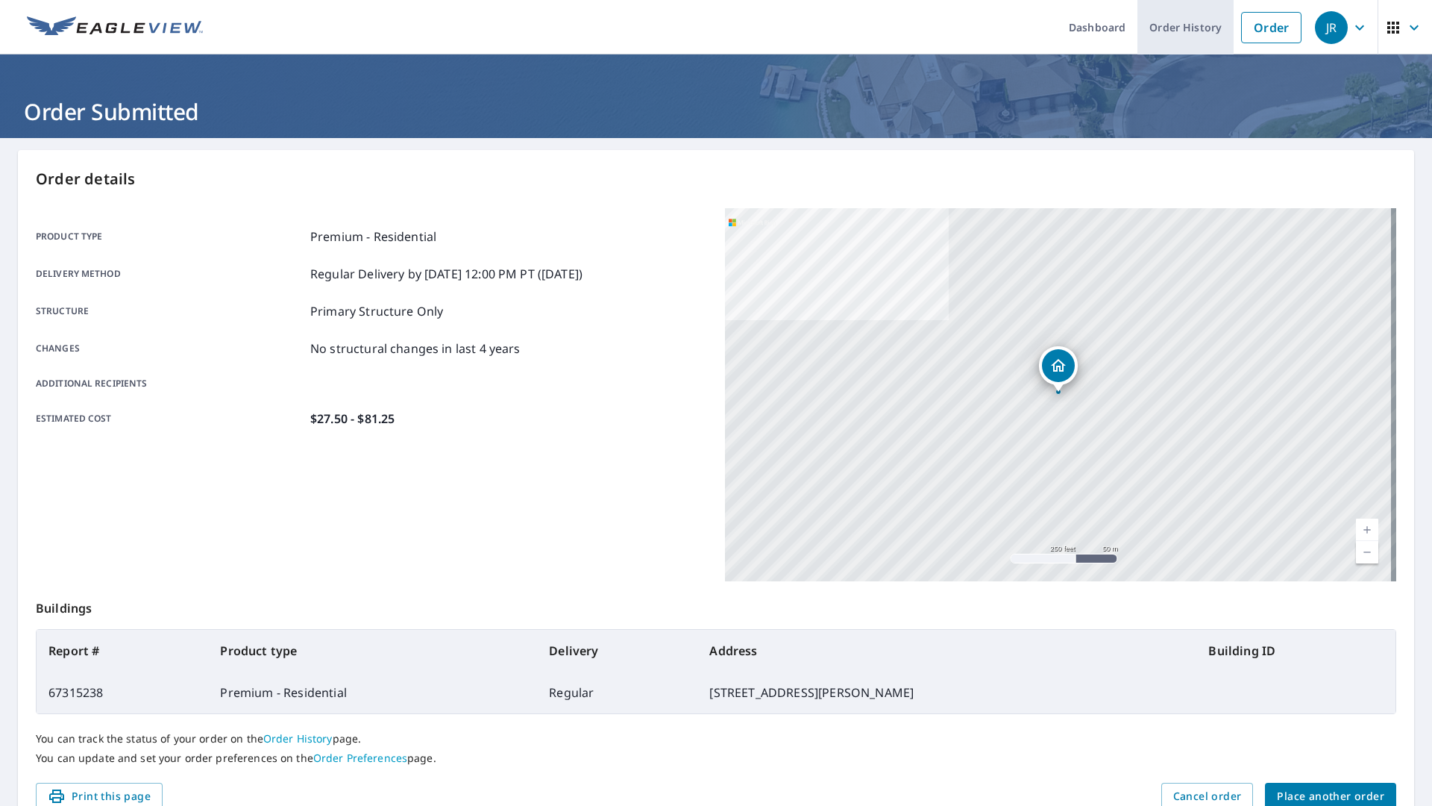
click at [1168, 31] on link "Order History" at bounding box center [1185, 27] width 96 height 54
